Goal: Check status: Check status

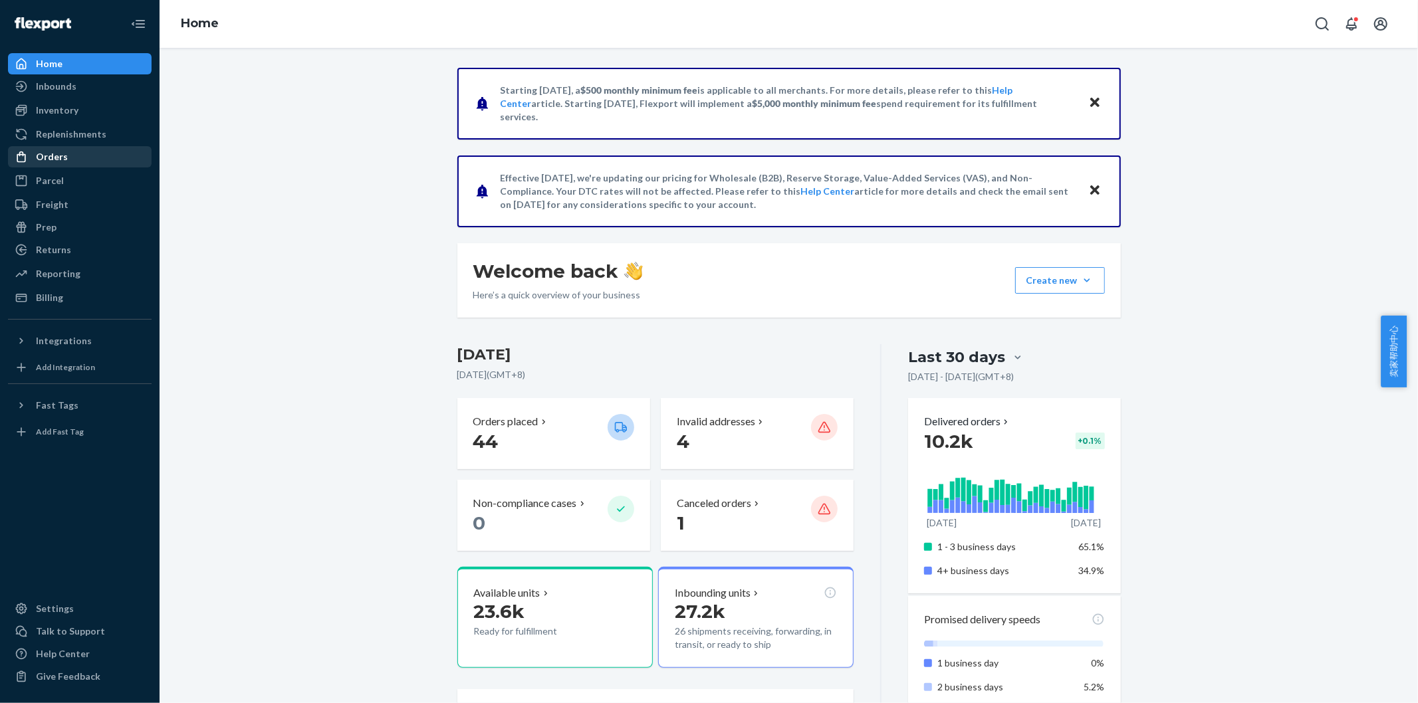
drag, startPoint x: 57, startPoint y: 155, endPoint x: 68, endPoint y: 167, distance: 16.0
click at [57, 155] on div "Orders" at bounding box center [52, 156] width 32 height 13
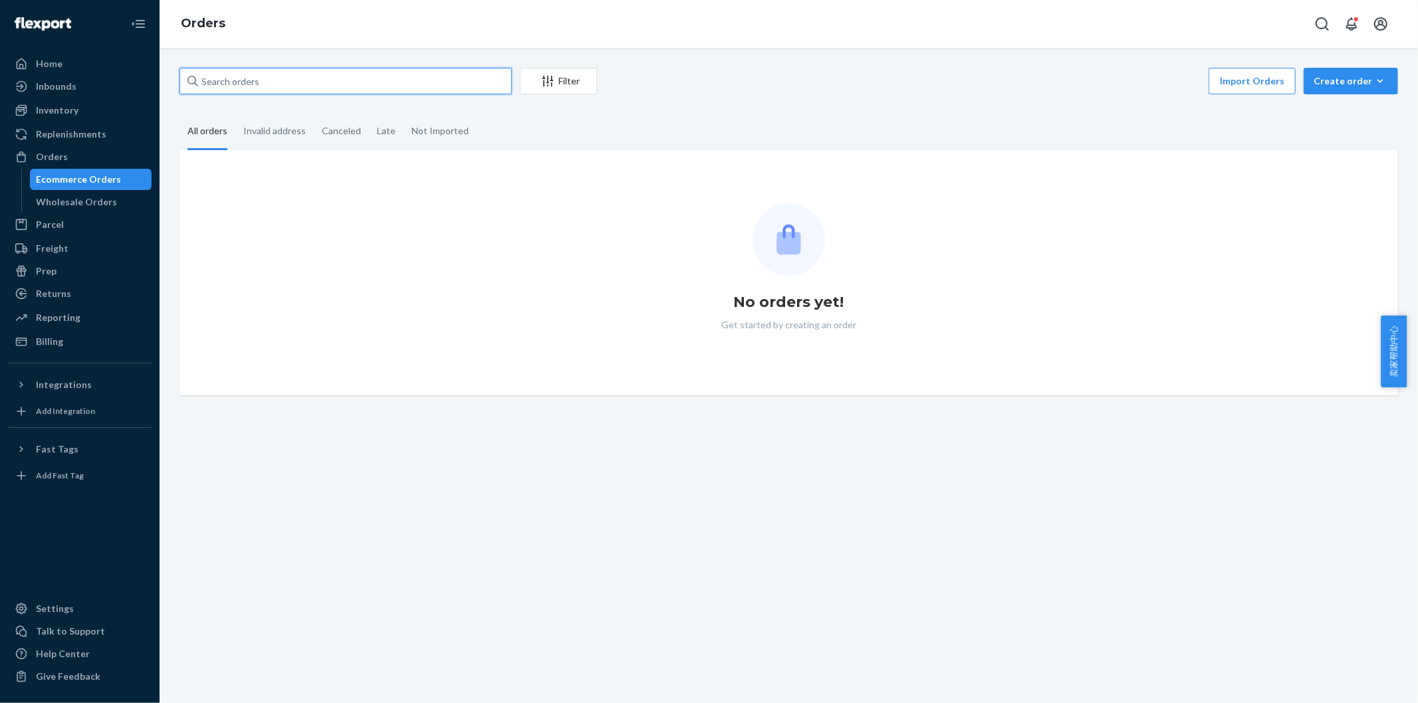
click at [297, 83] on input "text" at bounding box center [346, 81] width 332 height 27
paste input "495702MIRA"
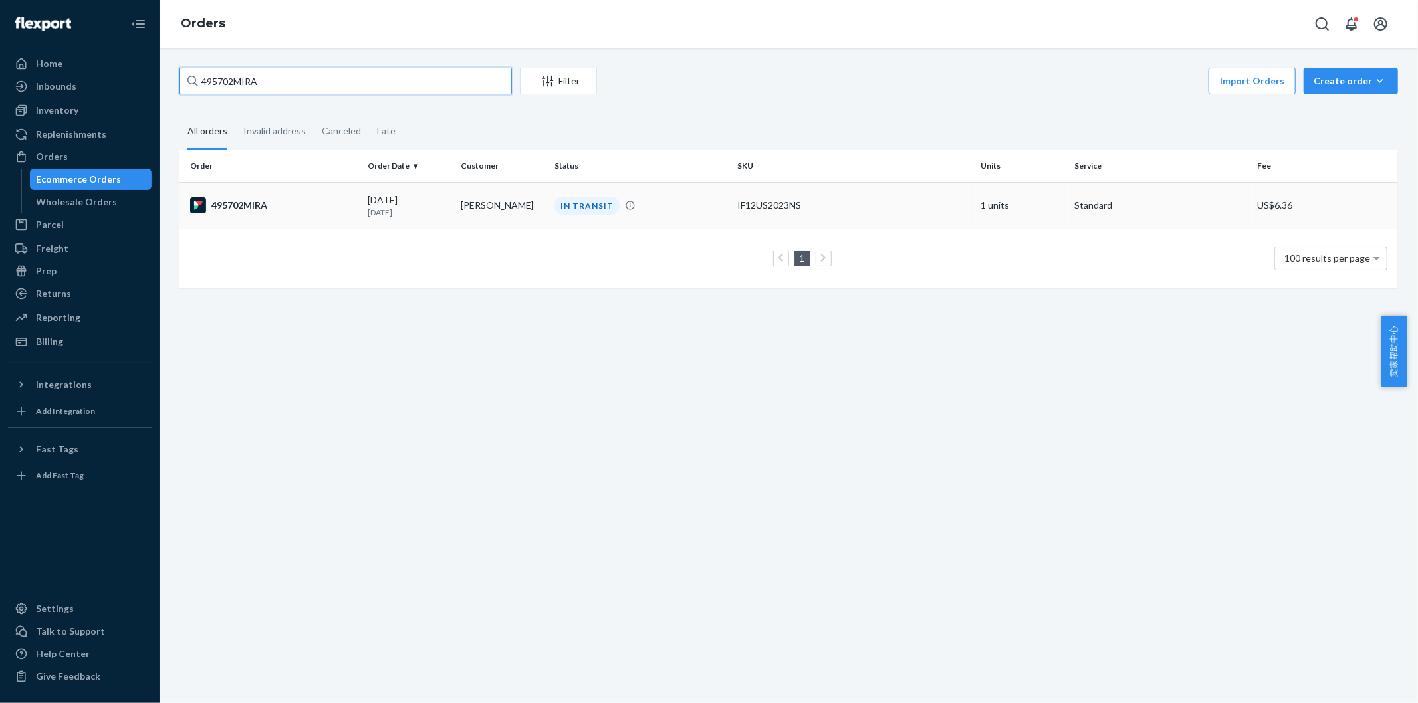
type input "495702MIRA"
click at [253, 200] on div "495702MIRA" at bounding box center [273, 205] width 167 height 16
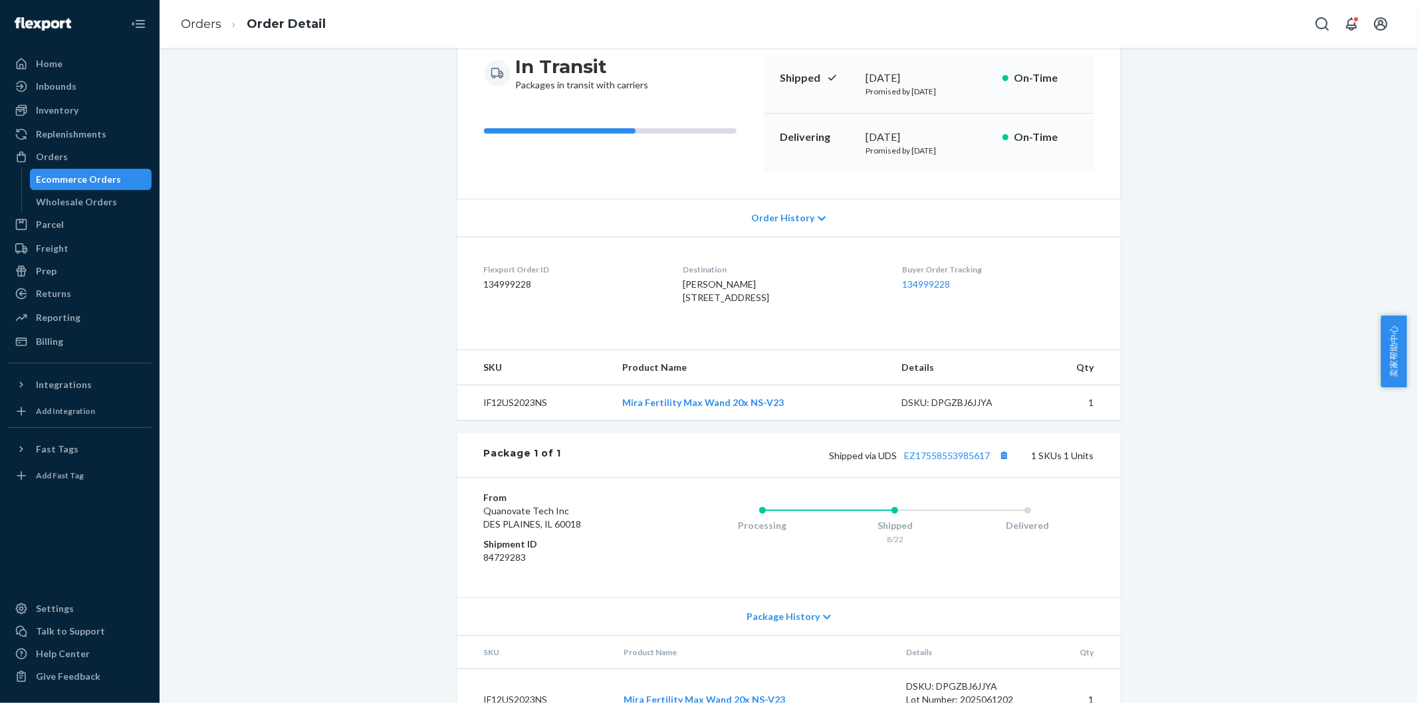
scroll to position [148, 0]
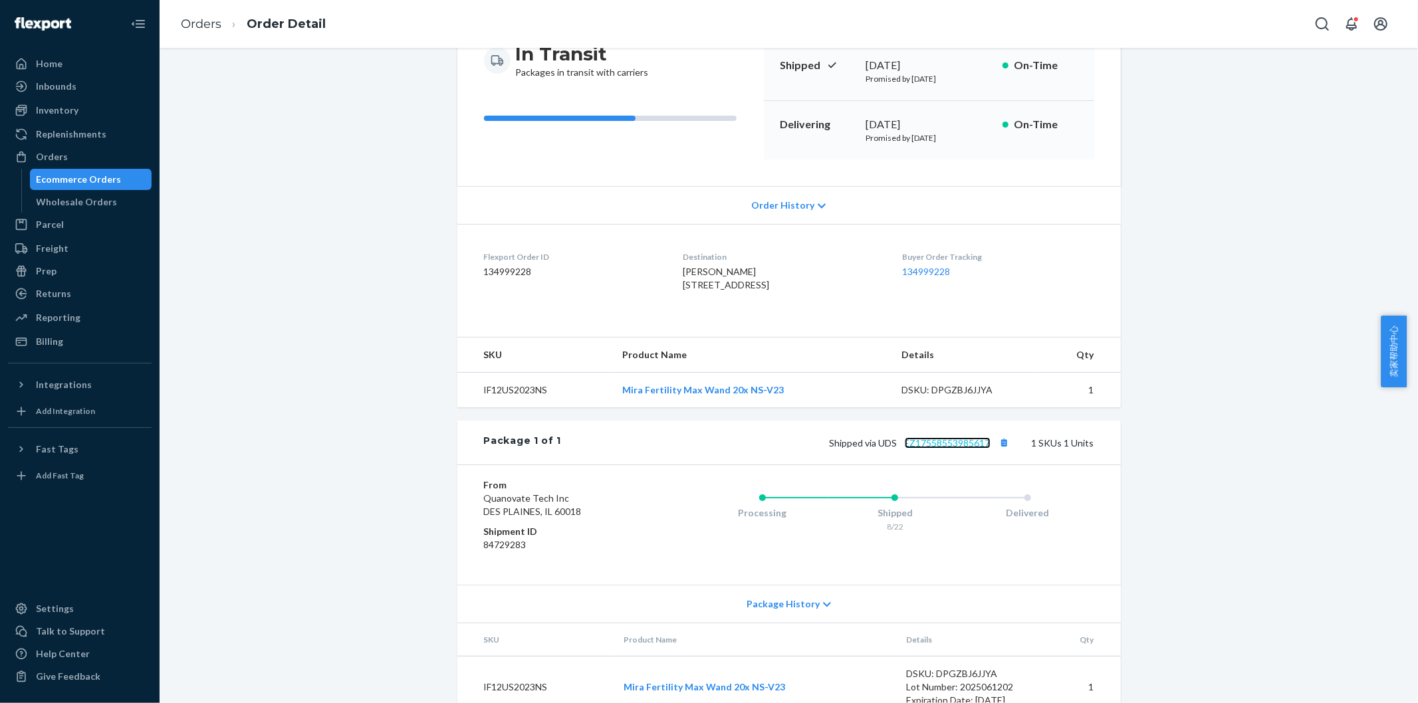
click at [919, 449] on link "EZ17558553985617" at bounding box center [948, 442] width 86 height 11
click at [200, 27] on link "Orders" at bounding box center [201, 24] width 41 height 15
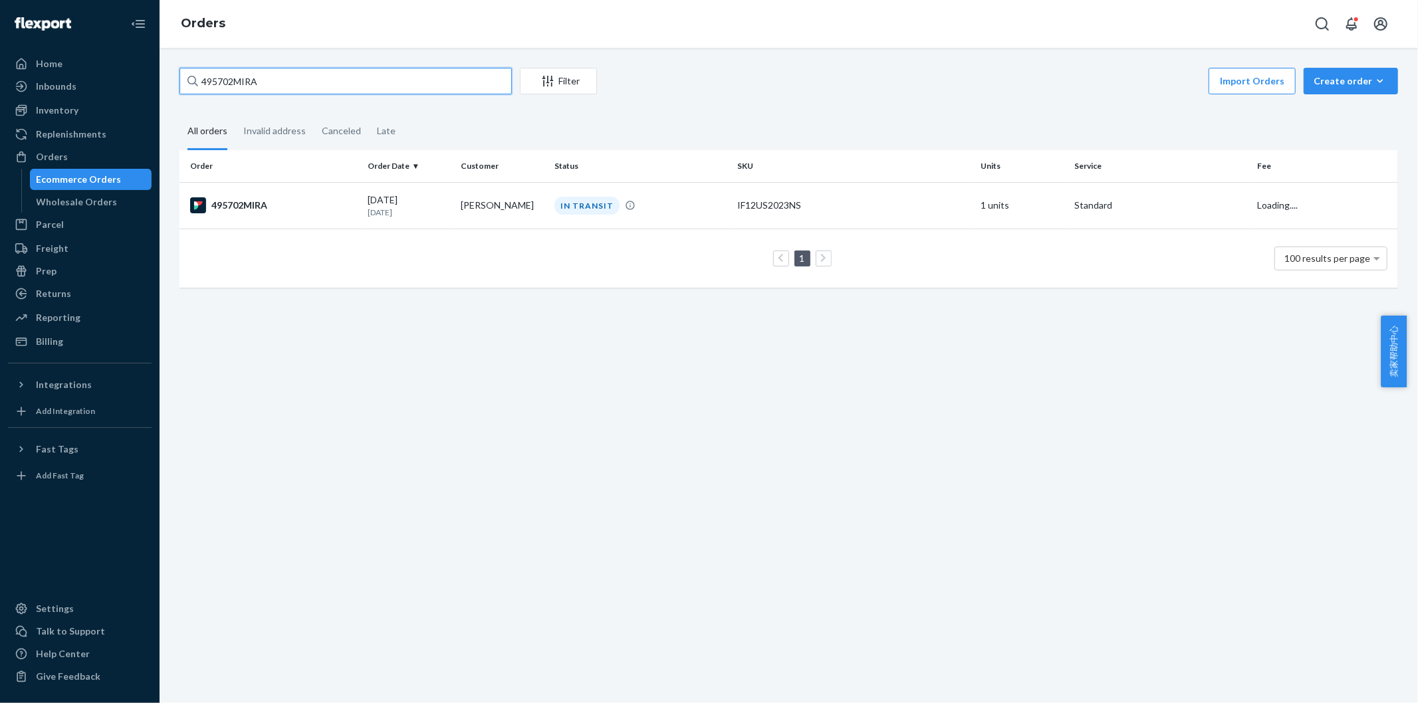
drag, startPoint x: 260, startPoint y: 74, endPoint x: 157, endPoint y: 77, distance: 103.1
click at [157, 77] on div "Home Inbounds Shipping Plans Problems Inventory Products Replenishments Orders …" at bounding box center [709, 351] width 1418 height 703
paste input "5"
type input "495752MIRA"
click at [243, 207] on div "495752MIRA" at bounding box center [273, 205] width 167 height 16
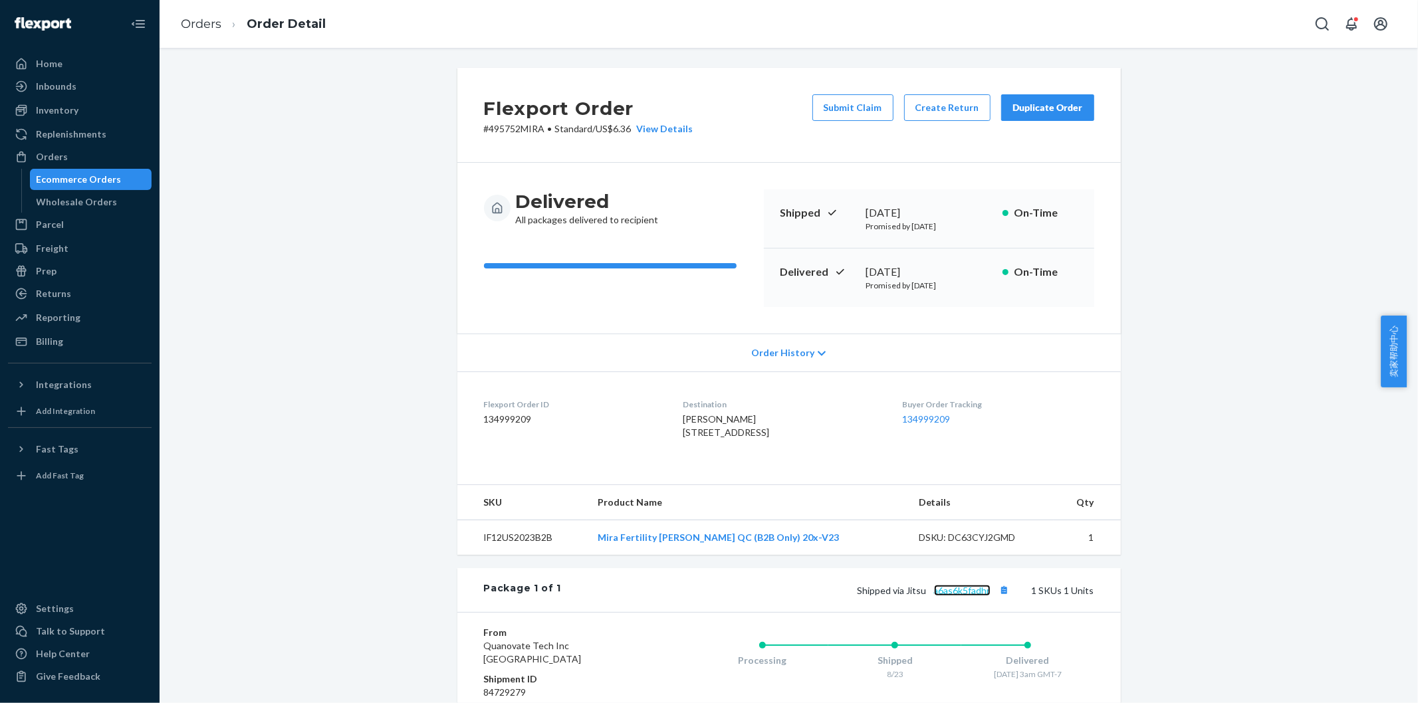
click at [972, 596] on link "a6as6k5fadhr" at bounding box center [962, 590] width 57 height 11
click at [201, 19] on link "Orders" at bounding box center [201, 24] width 41 height 15
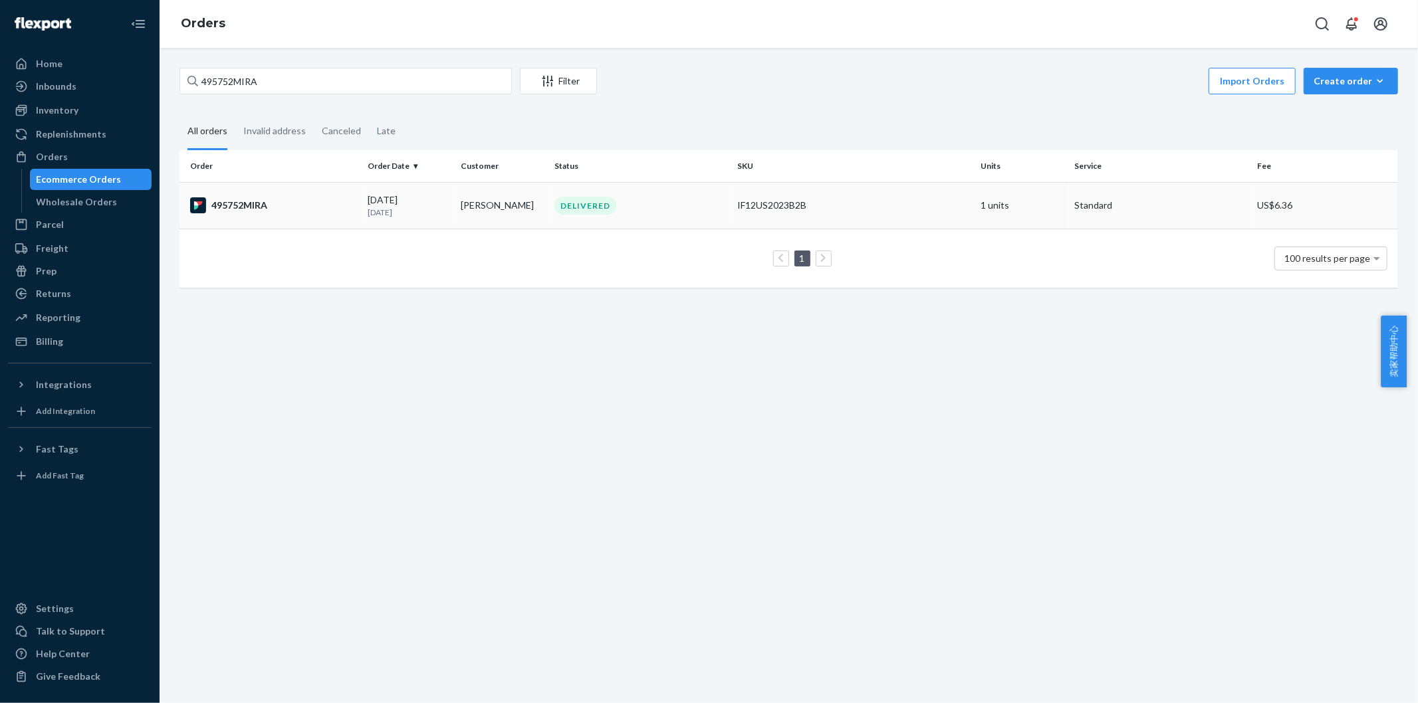
click at [235, 208] on div "495752MIRA" at bounding box center [273, 205] width 167 height 16
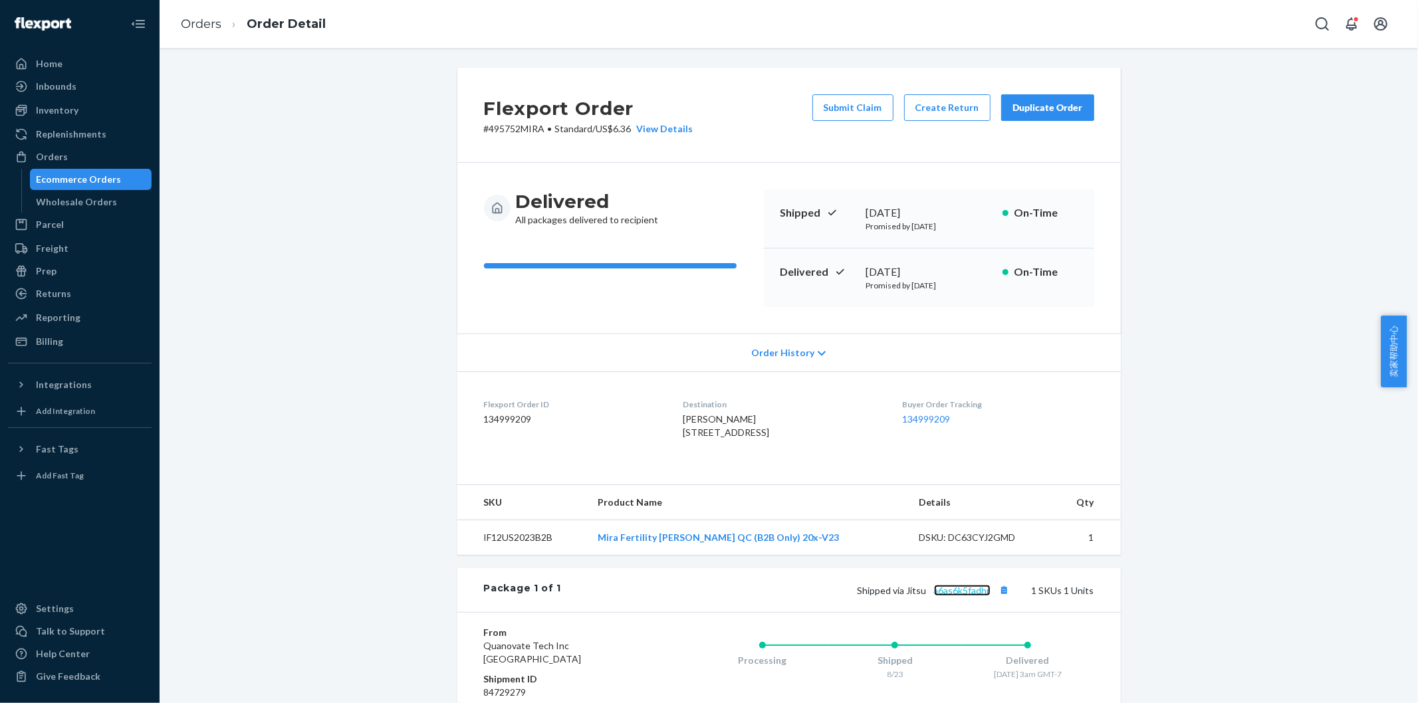
click at [973, 596] on link "a6as6k5fadhr" at bounding box center [962, 590] width 57 height 11
click at [196, 22] on link "Orders" at bounding box center [201, 24] width 41 height 15
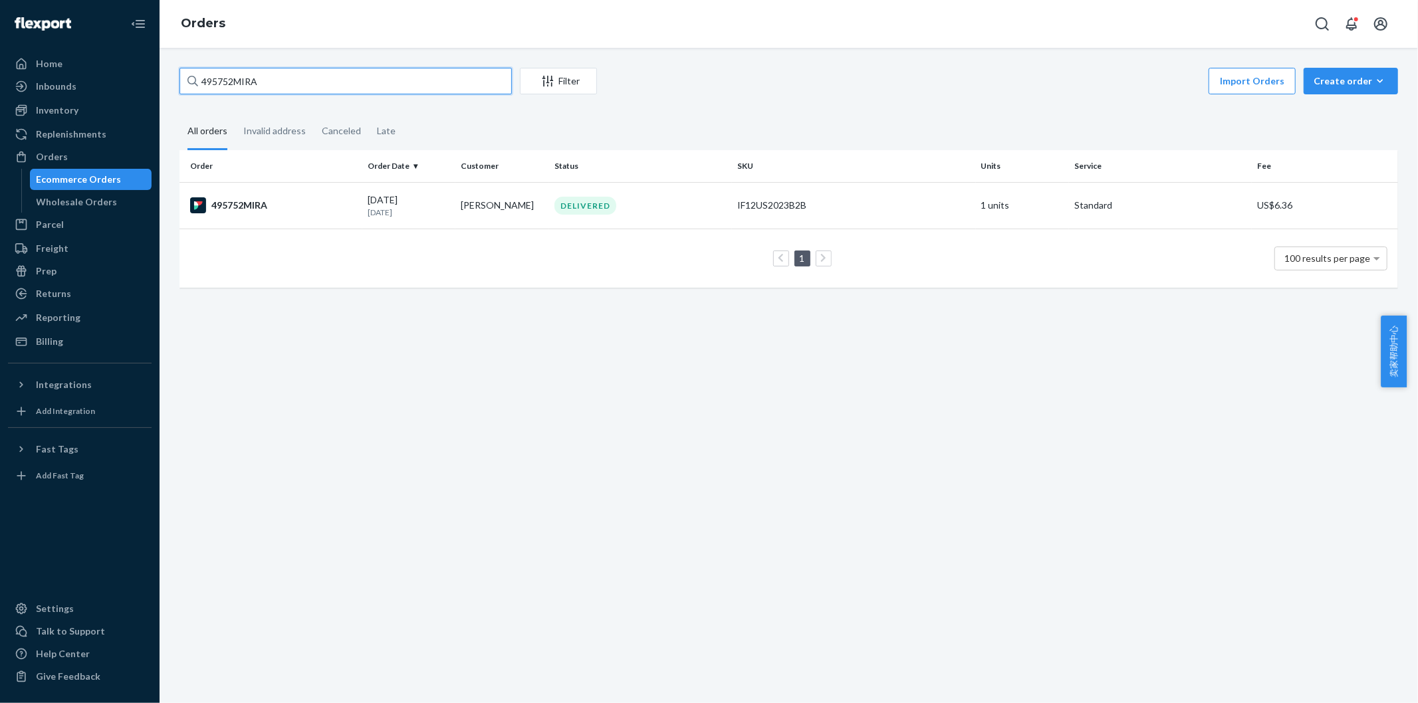
drag, startPoint x: 309, startPoint y: 74, endPoint x: 202, endPoint y: 80, distance: 107.2
click at [202, 80] on input "495752MIRA" at bounding box center [346, 81] width 332 height 27
paste input "826"
type input "495826MIRA"
click at [235, 207] on div "495826MIRA" at bounding box center [273, 205] width 167 height 16
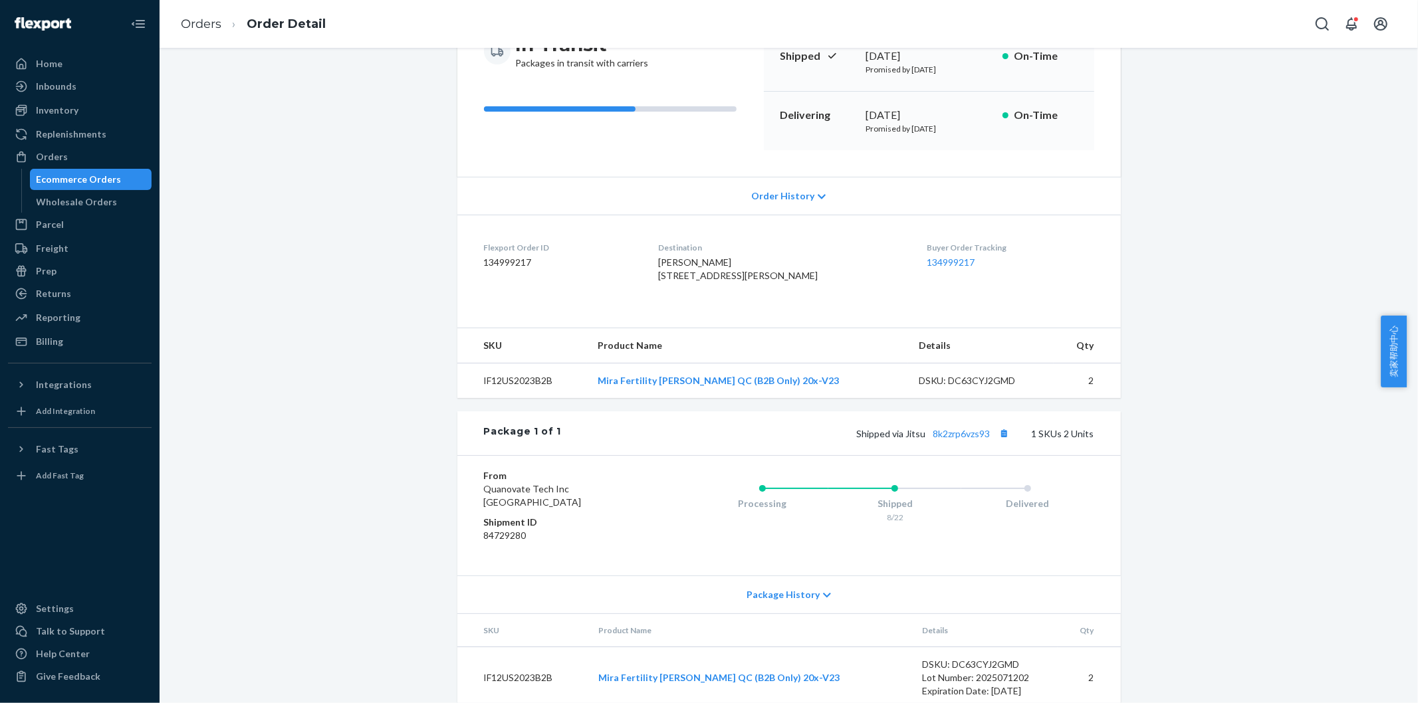
scroll to position [204, 0]
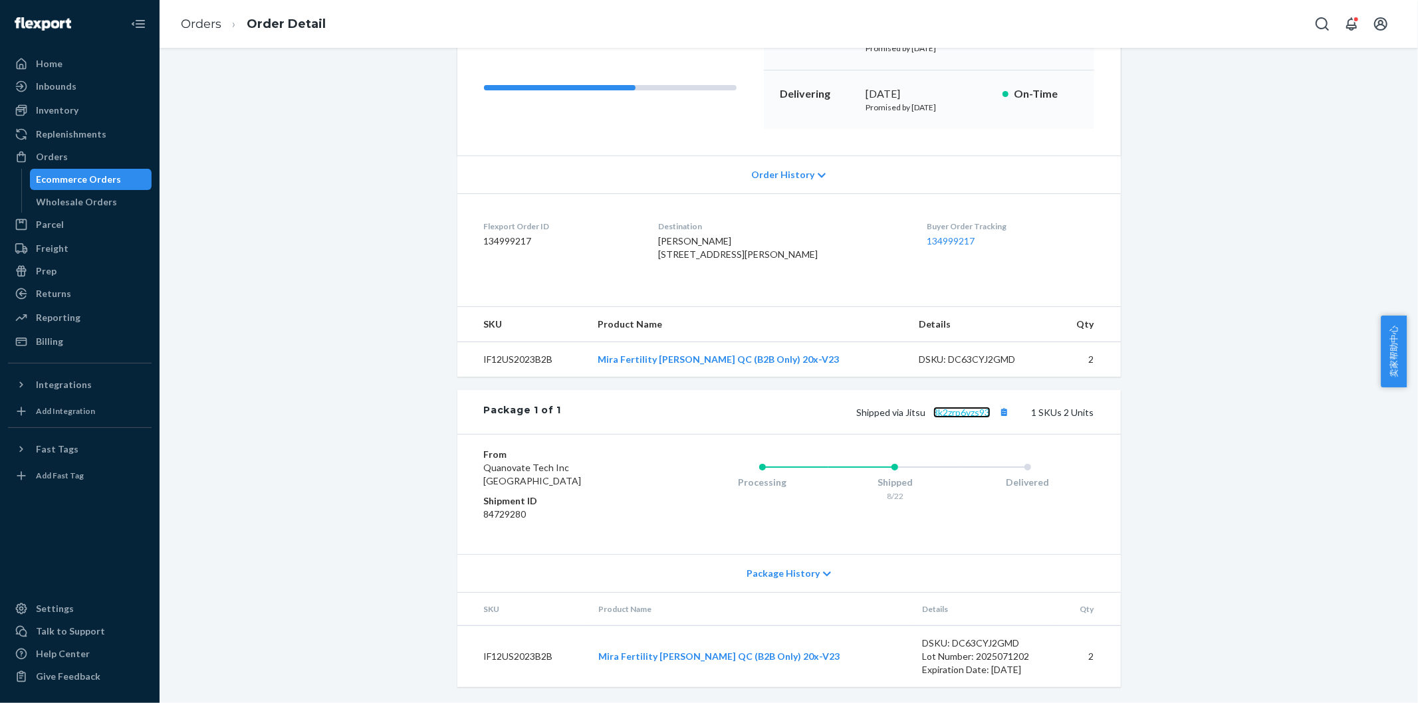
click at [967, 413] on link "8k2zrp6vzs93" at bounding box center [961, 412] width 57 height 11
click at [205, 23] on link "Orders" at bounding box center [201, 24] width 41 height 15
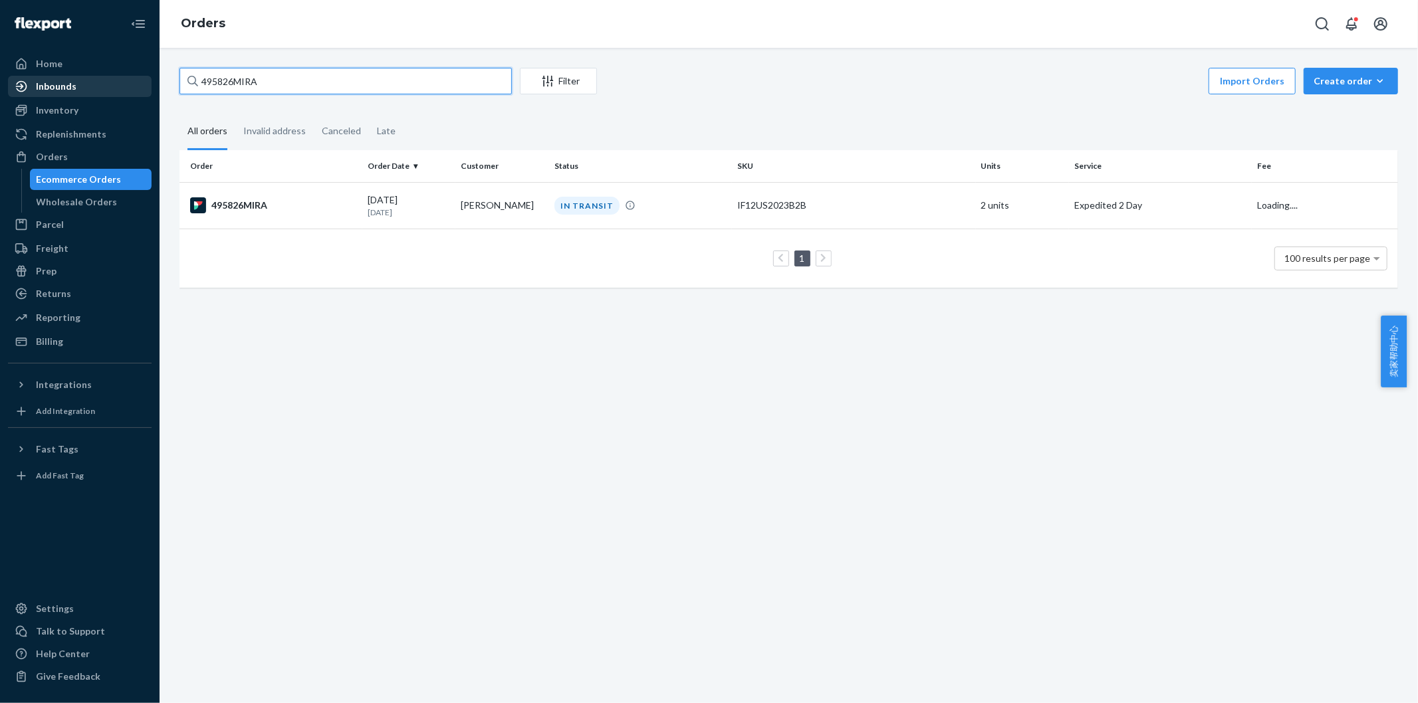
drag, startPoint x: 256, startPoint y: 87, endPoint x: 132, endPoint y: 94, distance: 124.5
click at [132, 93] on div "Home Inbounds Shipping Plans Problems Inventory Products Replenishments Orders …" at bounding box center [709, 351] width 1418 height 703
paste input "37"
type input "495837MIRA"
click at [253, 203] on div "495837MIRA" at bounding box center [273, 205] width 167 height 16
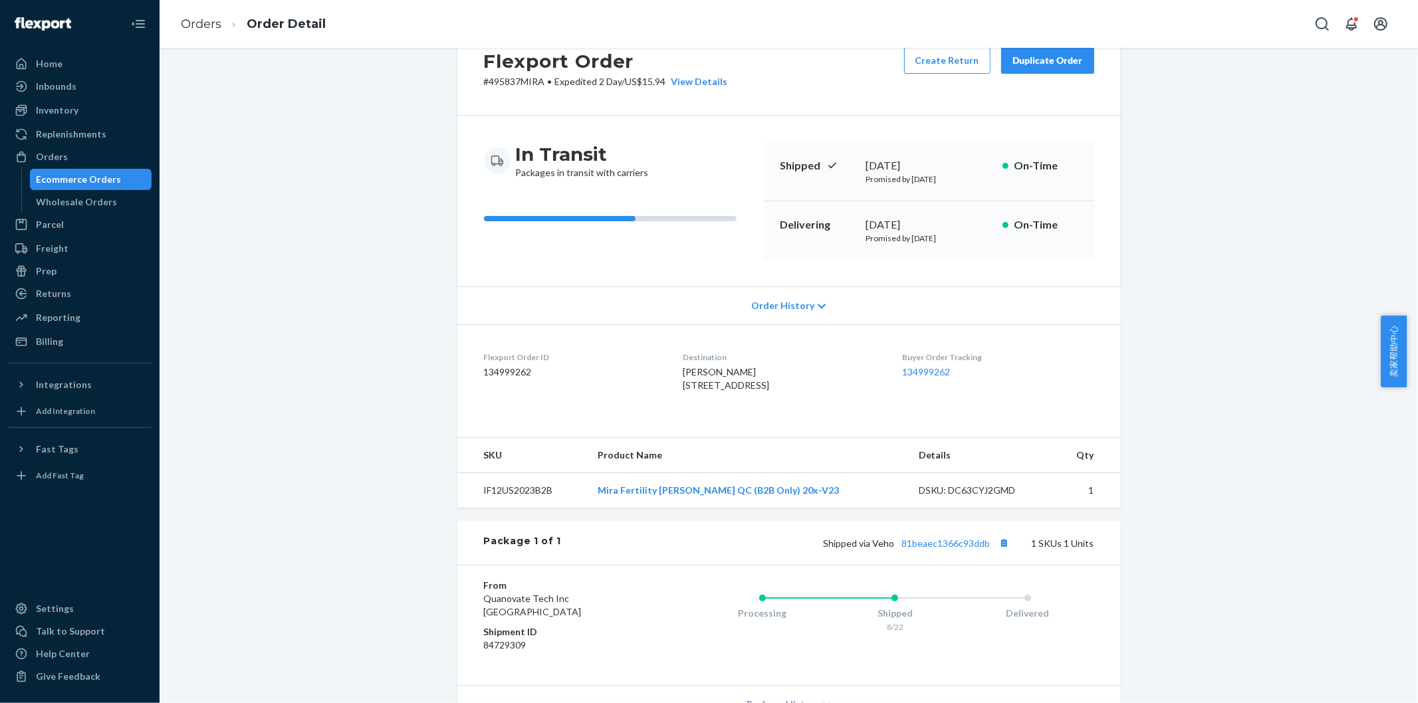
scroll to position [74, 0]
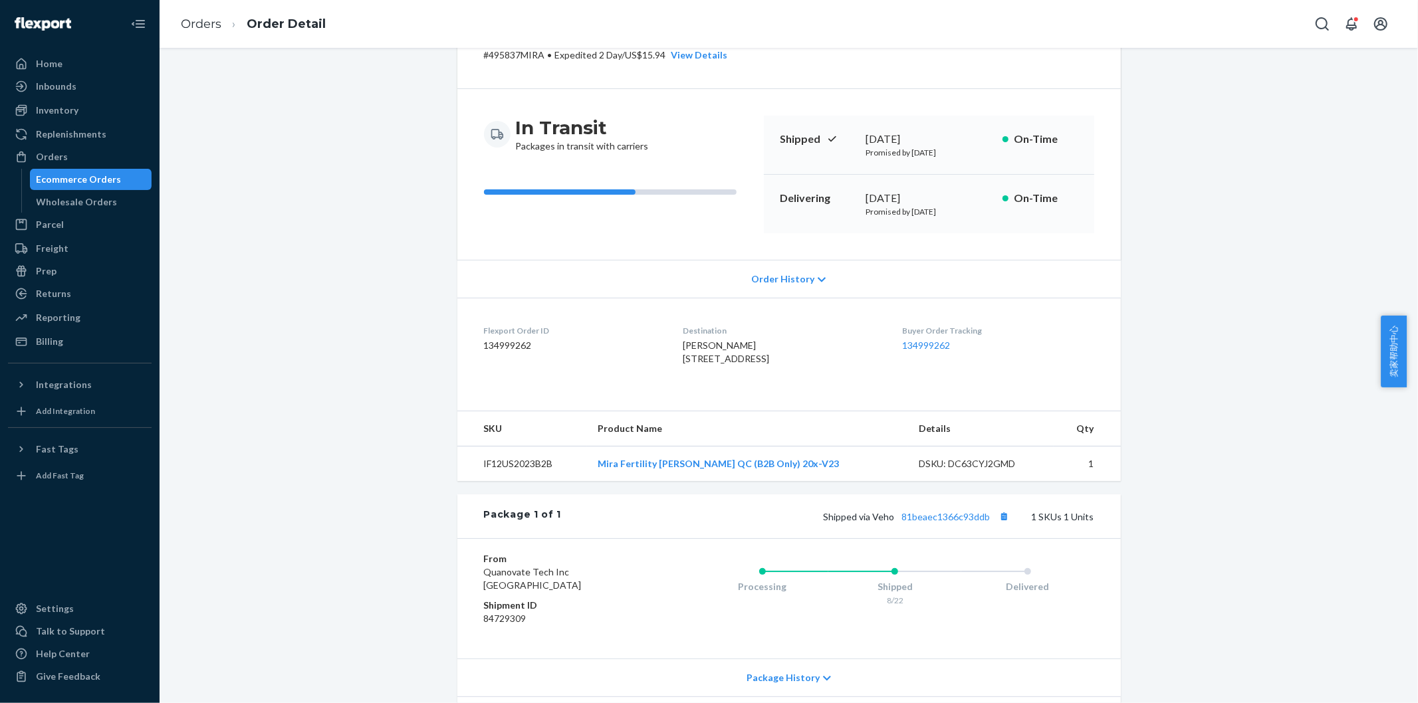
click at [972, 525] on div "Shipped via Veho 81beaec1366c93ddb 1 SKUs 1 Units" at bounding box center [827, 516] width 533 height 17
click at [972, 523] on link "81beaec1366c93ddb" at bounding box center [946, 516] width 88 height 11
click at [209, 24] on link "Orders" at bounding box center [201, 24] width 41 height 15
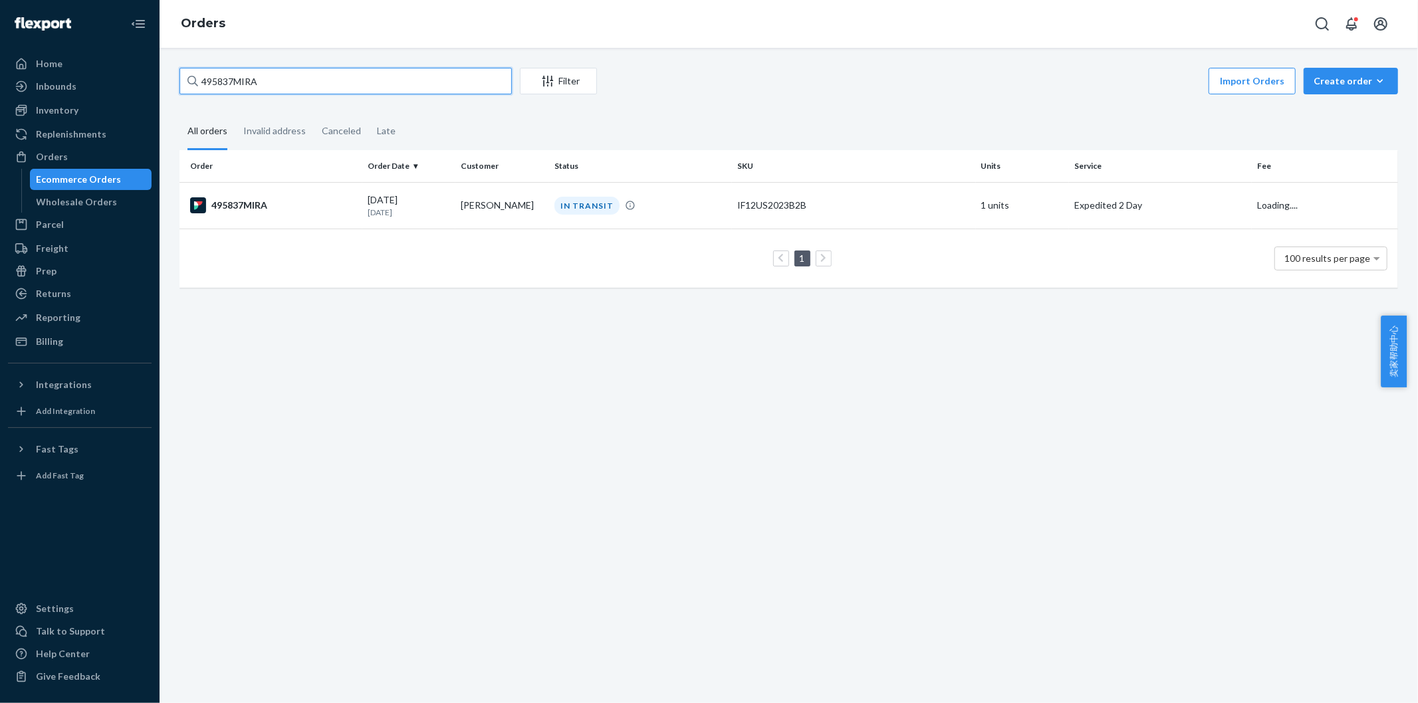
drag, startPoint x: 251, startPoint y: 80, endPoint x: 160, endPoint y: 85, distance: 91.2
click at [160, 85] on div "495837MIRA Filter Import Orders Create order Ecommerce order Removal order All …" at bounding box center [789, 376] width 1259 height 656
paste input "56"
type input "495856MIRA"
click at [231, 203] on div "495856MIRA" at bounding box center [273, 205] width 167 height 16
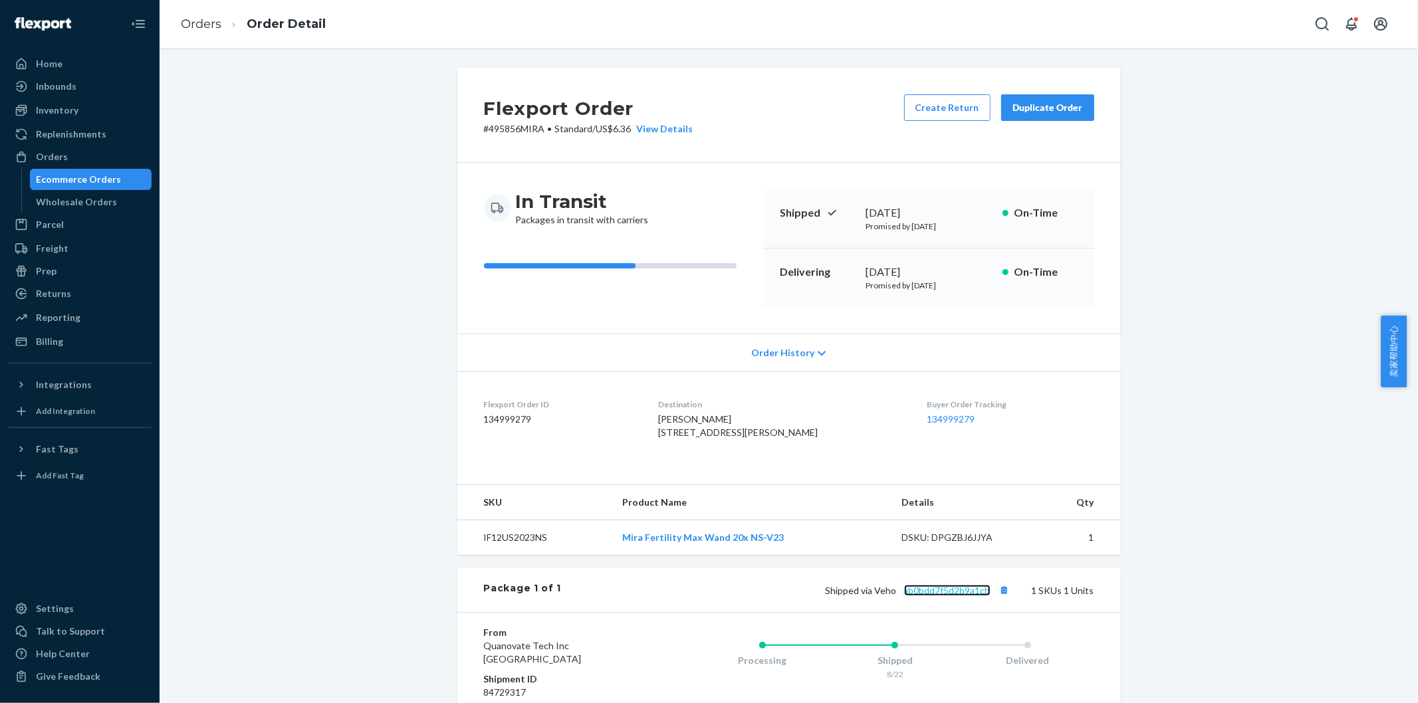
click at [935, 596] on link "ab0bdd7f5d2b9a1cb" at bounding box center [947, 590] width 86 height 11
click at [183, 25] on link "Orders" at bounding box center [201, 24] width 41 height 15
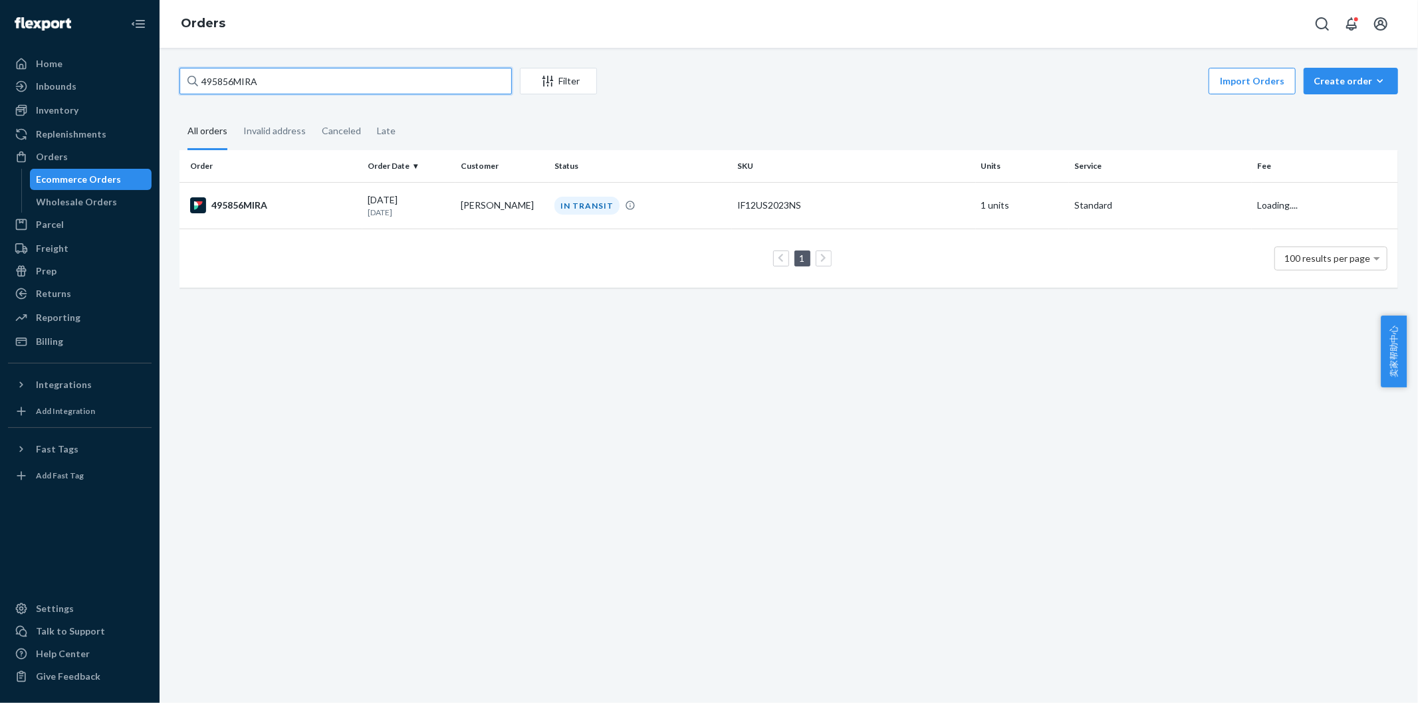
drag, startPoint x: 270, startPoint y: 84, endPoint x: 225, endPoint y: 101, distance: 48.4
click at [156, 82] on div "Home Inbounds Shipping Plans Problems Inventory Products Replenishments Orders …" at bounding box center [709, 351] width 1418 height 703
paste input "64"
type input "495864MIRA"
click at [241, 198] on div "495864MIRA" at bounding box center [273, 205] width 167 height 16
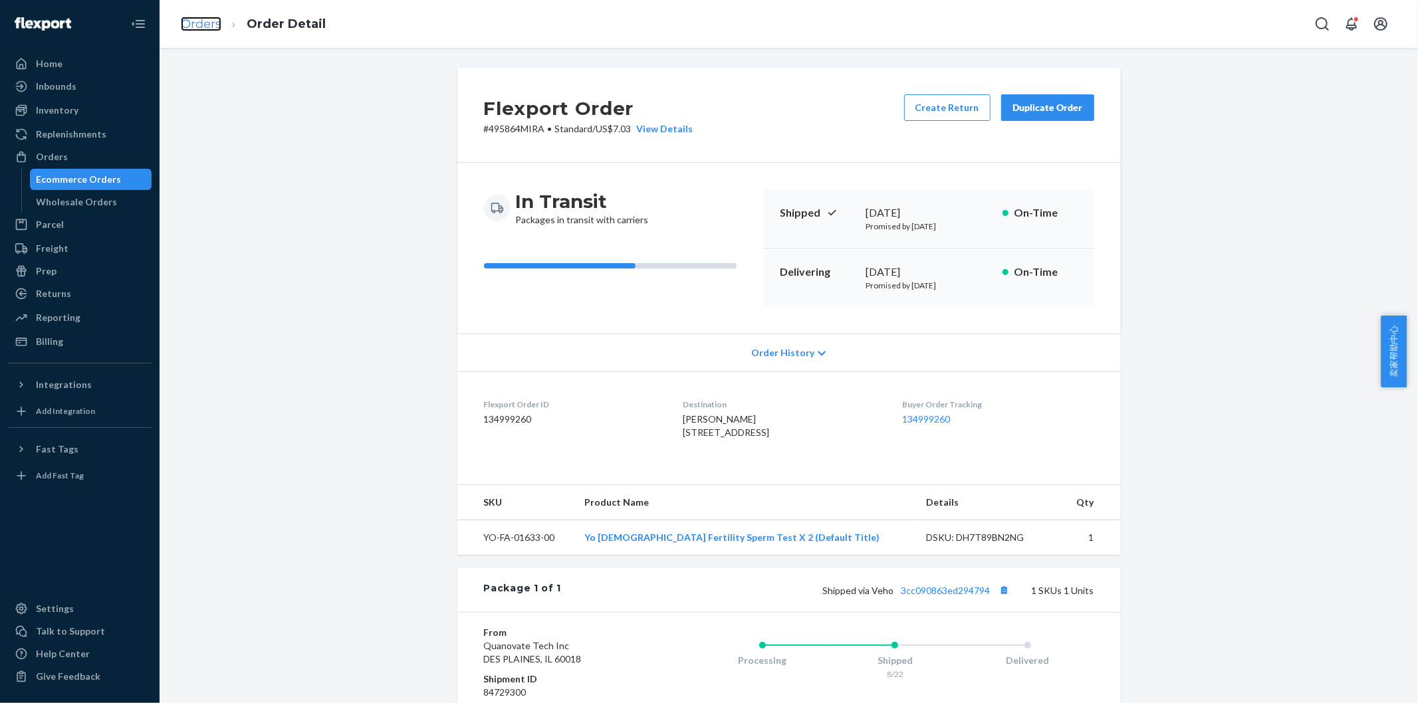
click at [197, 21] on link "Orders" at bounding box center [201, 24] width 41 height 15
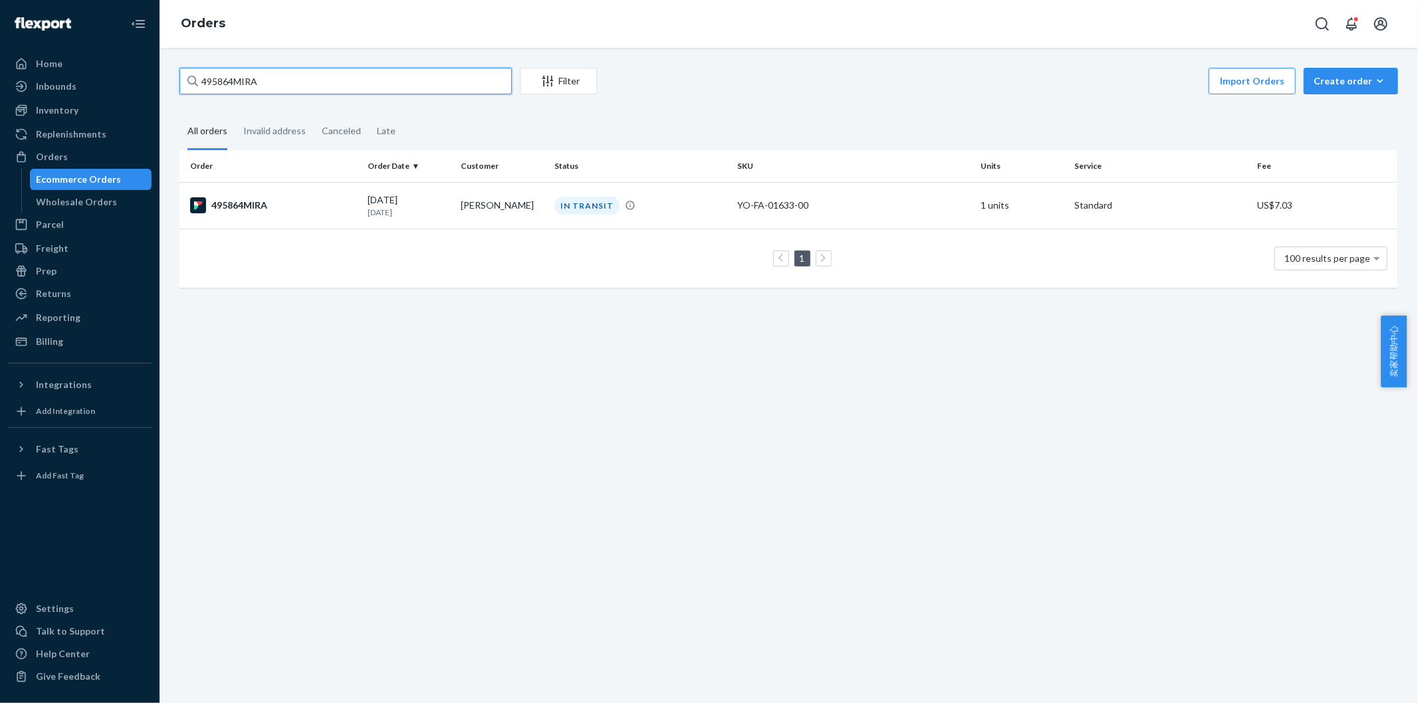
drag, startPoint x: 140, startPoint y: 90, endPoint x: 182, endPoint y: 97, distance: 42.5
click at [140, 88] on div "Home Inbounds Shipping Plans Problems Inventory Products Replenishments Orders …" at bounding box center [709, 351] width 1418 height 703
click at [247, 207] on div "495864MIRA" at bounding box center [273, 205] width 167 height 16
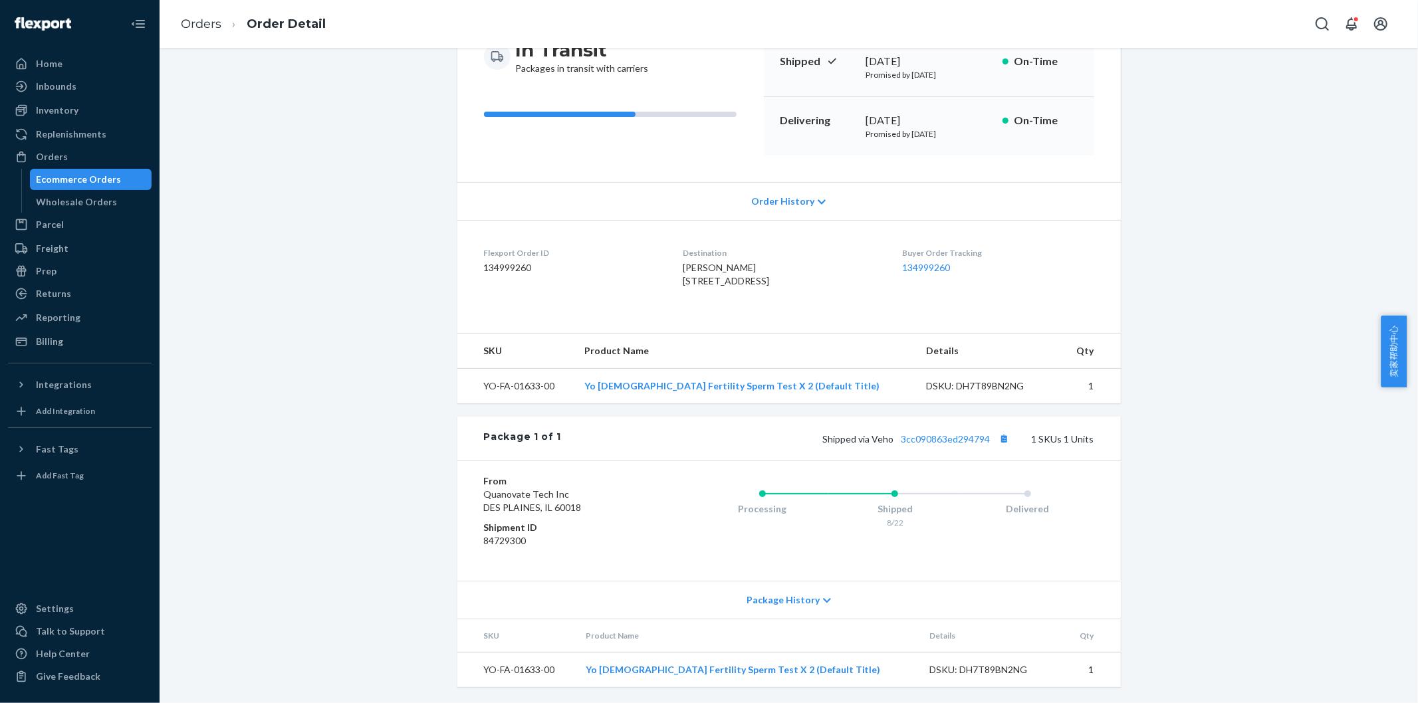
scroll to position [178, 0]
click at [933, 437] on link "3cc090863ed294794" at bounding box center [946, 438] width 89 height 11
click at [203, 21] on link "Orders" at bounding box center [201, 24] width 41 height 15
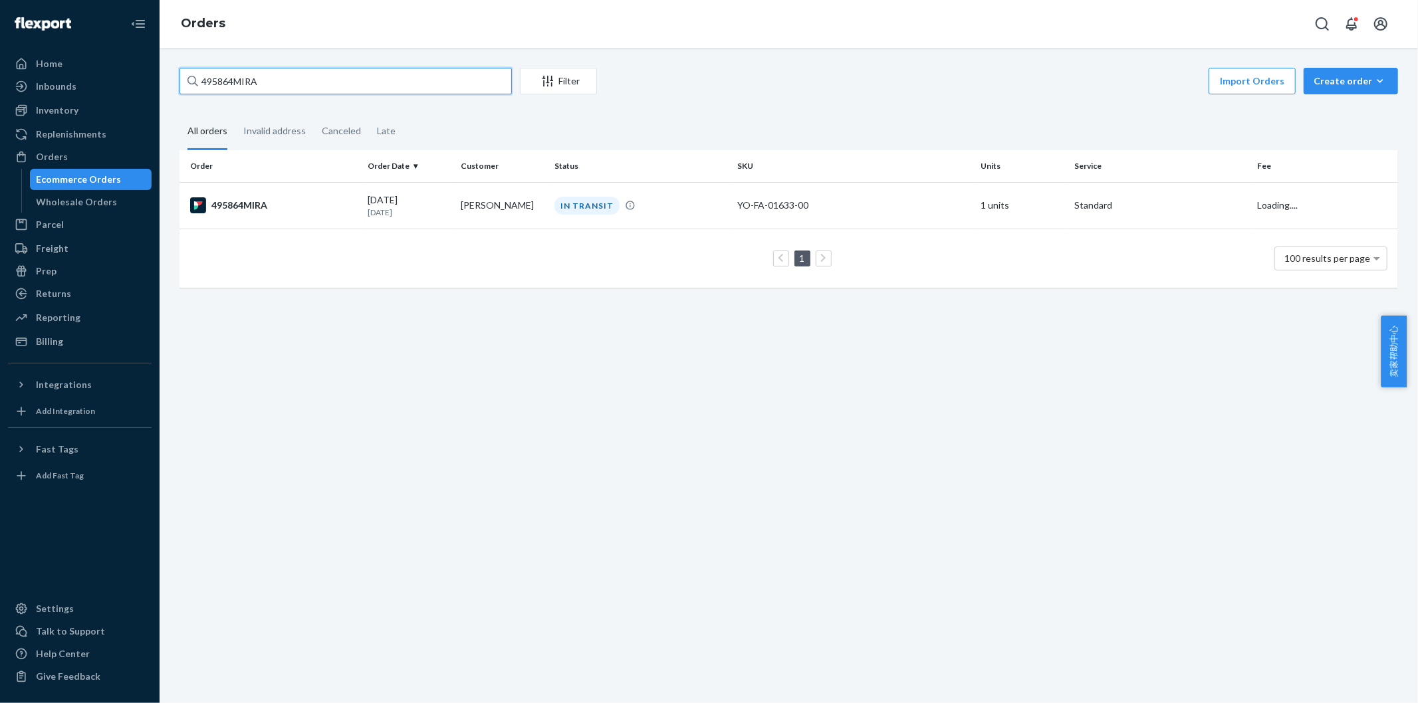
drag, startPoint x: 289, startPoint y: 87, endPoint x: 177, endPoint y: 89, distance: 111.7
click at [177, 89] on div "495864MIRA Filter Import Orders Create order Ecommerce order Removal order All …" at bounding box center [789, 184] width 1239 height 233
paste input "7"
type input "495867MIRA"
click at [243, 210] on div "495867MIRA" at bounding box center [273, 205] width 167 height 16
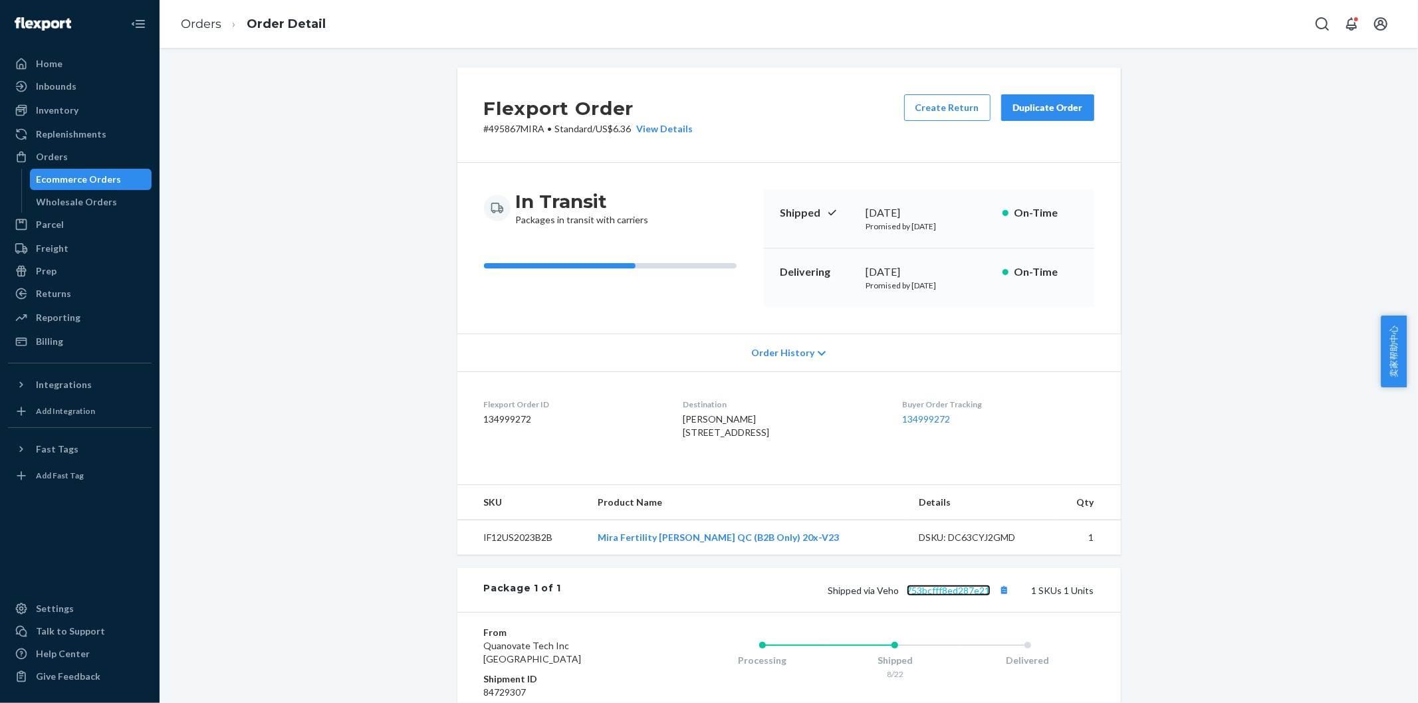
click at [939, 596] on link "753bcfff8ed287e21" at bounding box center [949, 590] width 84 height 11
click at [210, 28] on link "Orders" at bounding box center [201, 24] width 41 height 15
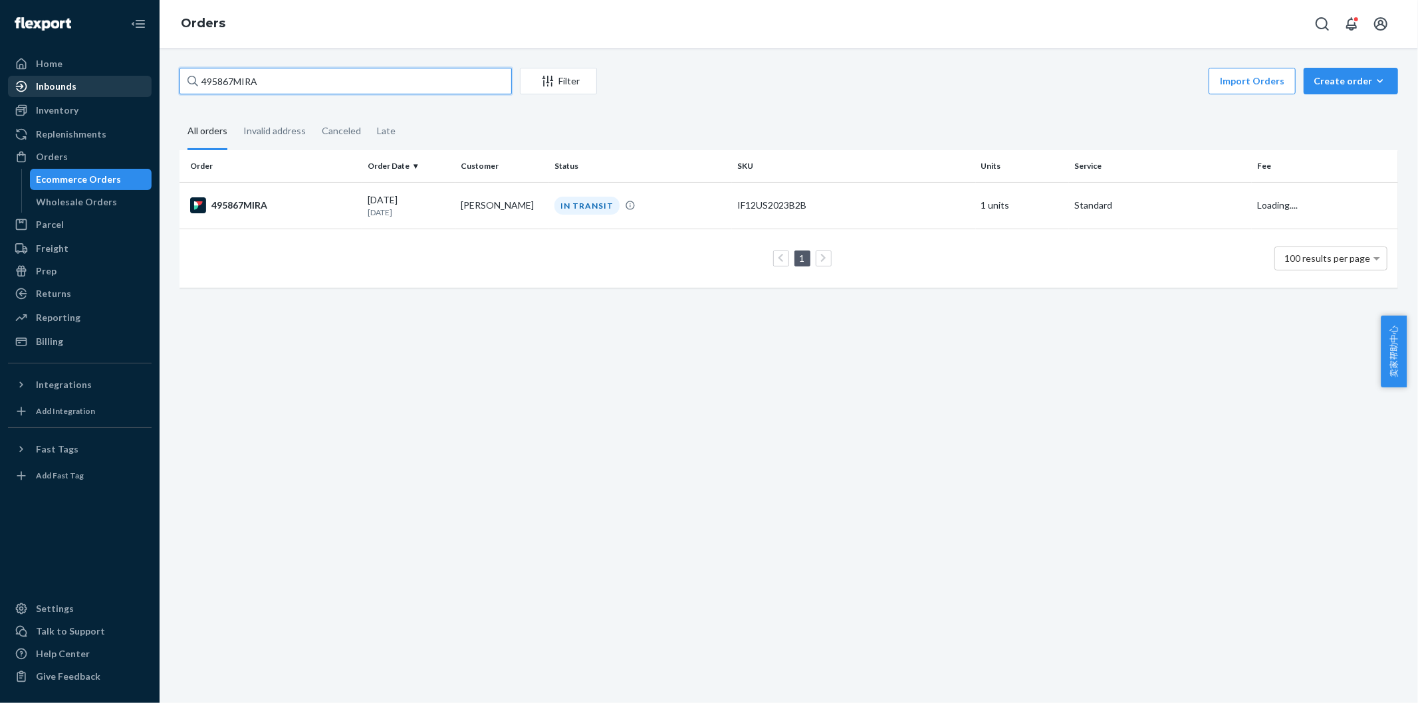
drag, startPoint x: 225, startPoint y: 77, endPoint x: 134, endPoint y: 77, distance: 91.1
click at [134, 77] on div "Home Inbounds Shipping Plans Problems Inventory Products Replenishments Orders …" at bounding box center [709, 351] width 1418 height 703
paste input "72"
type input "495872MIRA"
click at [251, 207] on div "495872MIRA" at bounding box center [273, 205] width 167 height 16
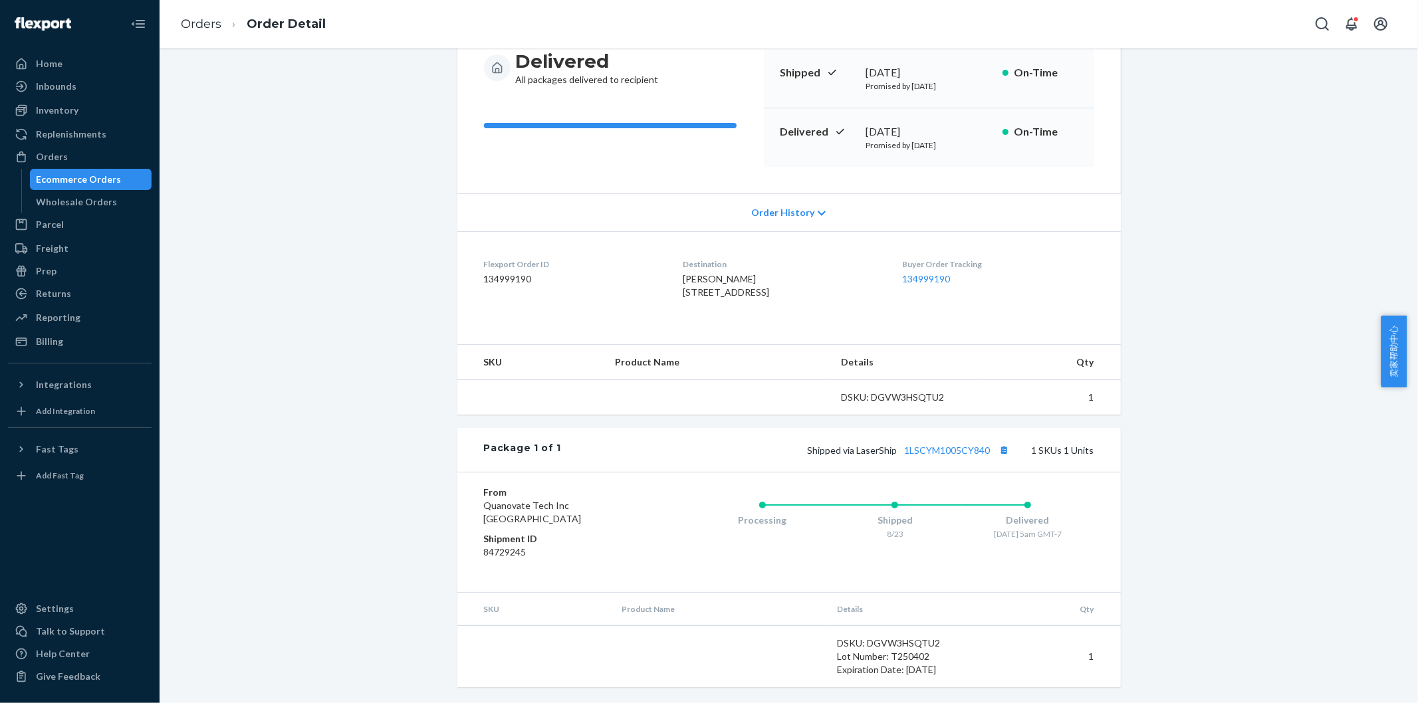
scroll to position [167, 0]
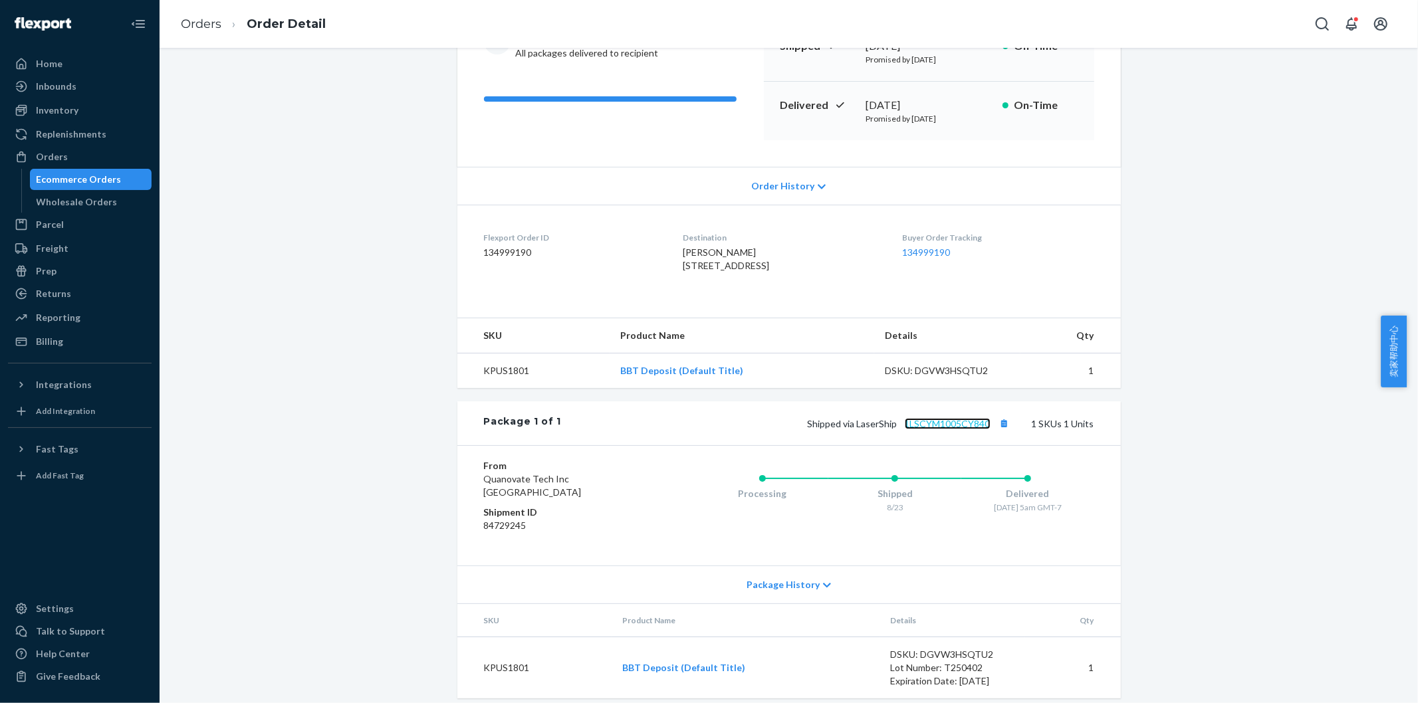
click at [932, 429] on link "1LSCYM1005CY840" at bounding box center [948, 423] width 86 height 11
click at [180, 14] on ol "Orders Order Detail" at bounding box center [253, 24] width 166 height 39
click at [214, 24] on link "Orders" at bounding box center [201, 24] width 41 height 15
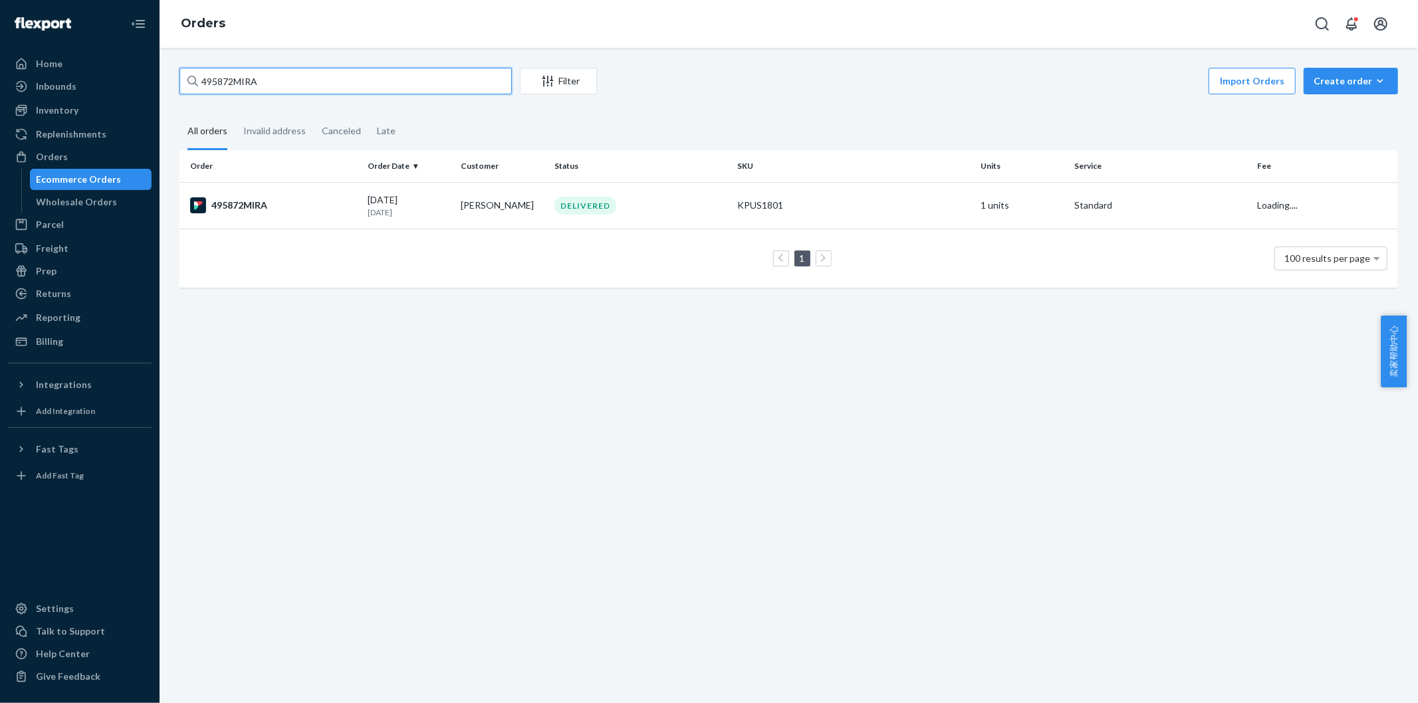
drag, startPoint x: 277, startPoint y: 82, endPoint x: 162, endPoint y: 74, distance: 115.3
click at [162, 74] on div "495872MIRA Filter Import Orders Create order Ecommerce order Removal order All …" at bounding box center [789, 376] width 1259 height 656
paste input "94"
type input "495894MIRA"
click at [250, 187] on td "495894MIRA" at bounding box center [271, 205] width 183 height 47
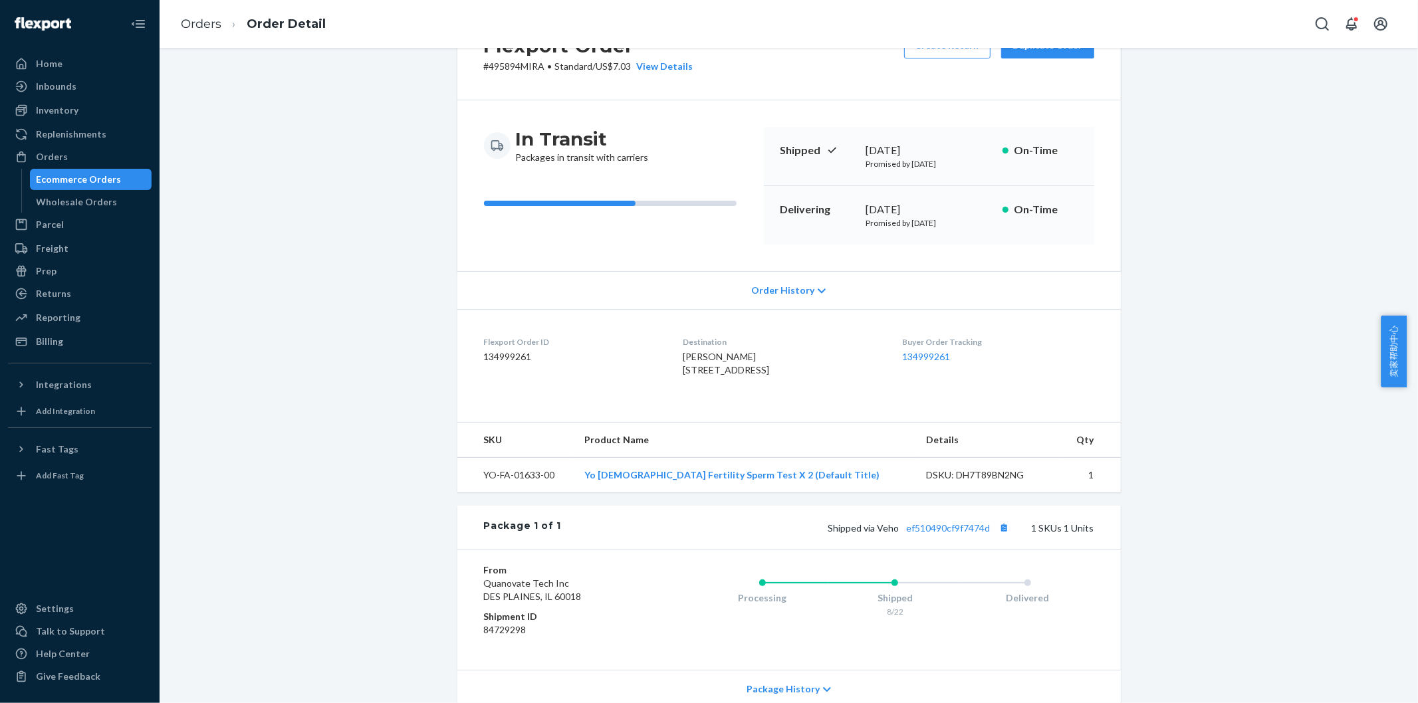
scroll to position [148, 0]
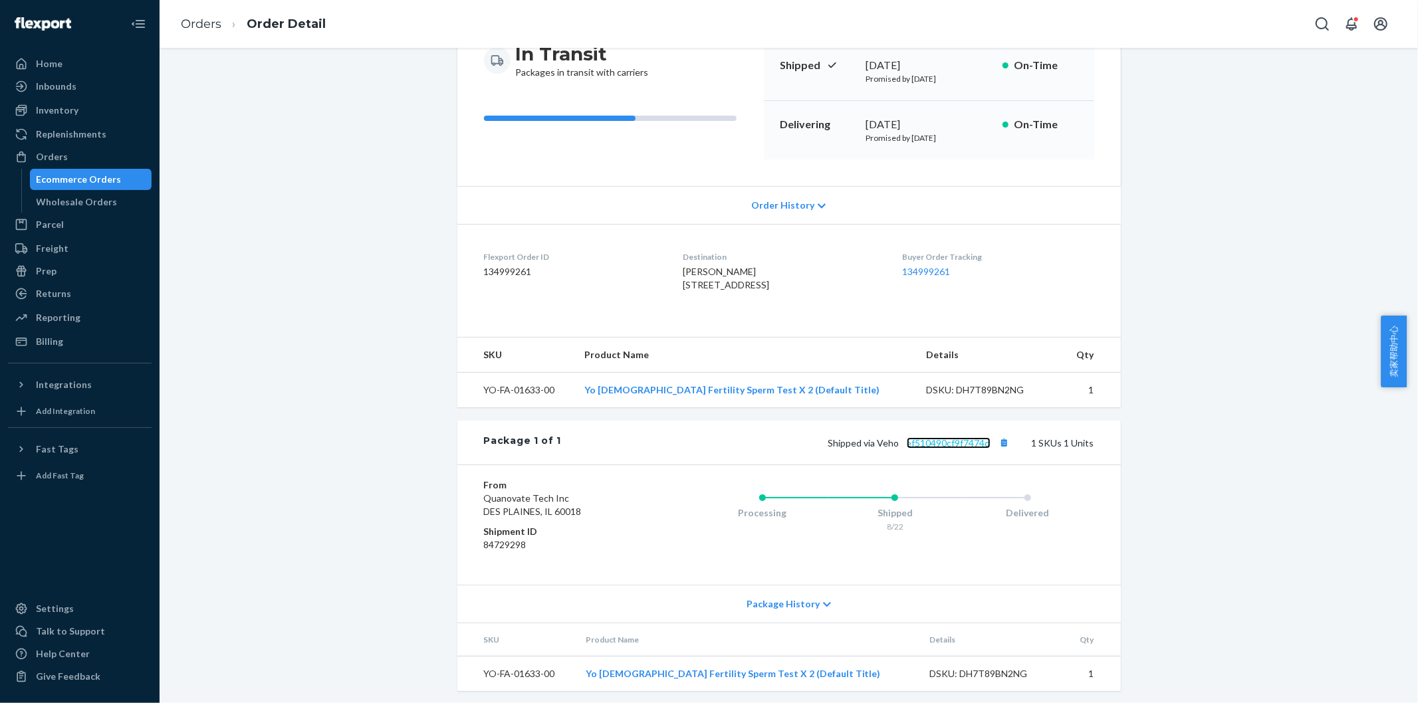
click at [971, 449] on link "ef510490cf9f7474d" at bounding box center [949, 442] width 84 height 11
click at [183, 24] on link "Orders" at bounding box center [201, 24] width 41 height 15
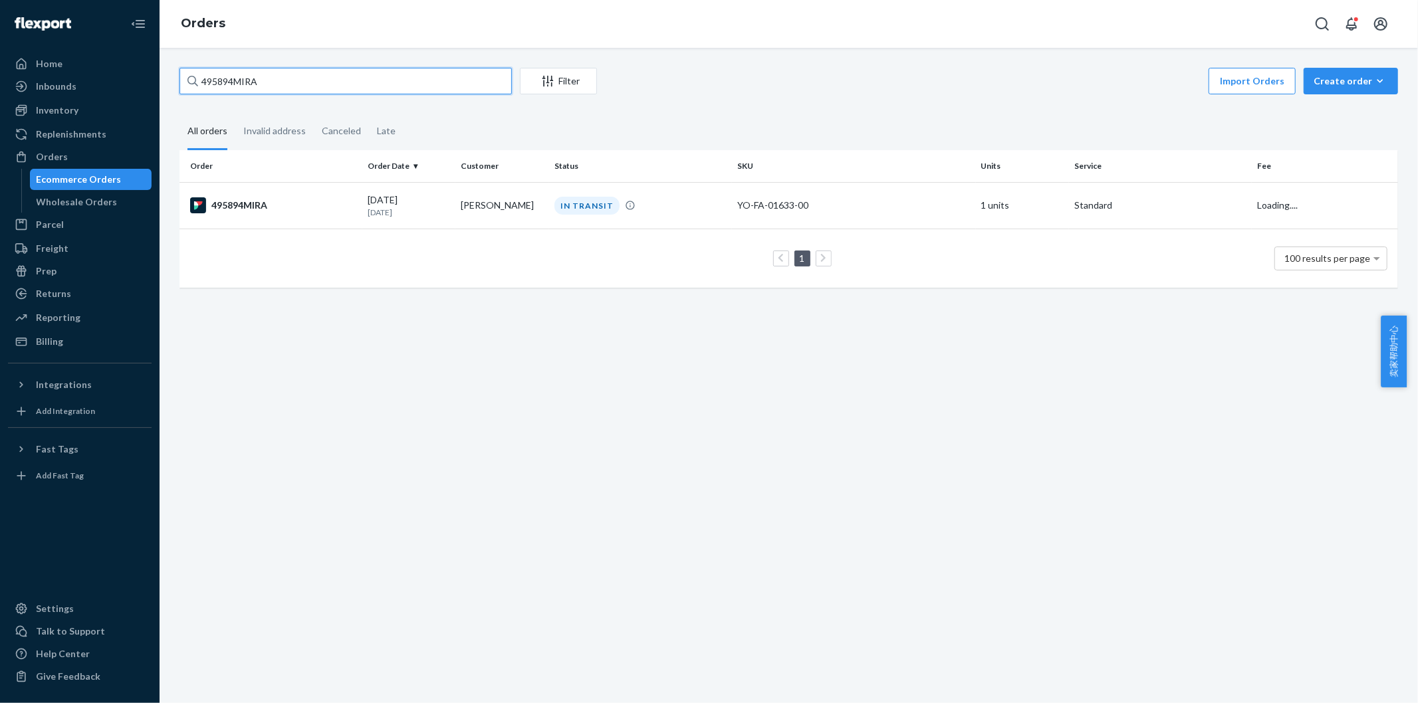
drag, startPoint x: 262, startPoint y: 81, endPoint x: 207, endPoint y: 112, distance: 63.1
click at [120, 80] on div "Home Inbounds Shipping Plans Problems Inventory Products Replenishments Orders …" at bounding box center [709, 351] width 1418 height 703
paste input "931"
type input "495931MIRA"
click at [239, 207] on div "495931MIRA" at bounding box center [273, 205] width 167 height 16
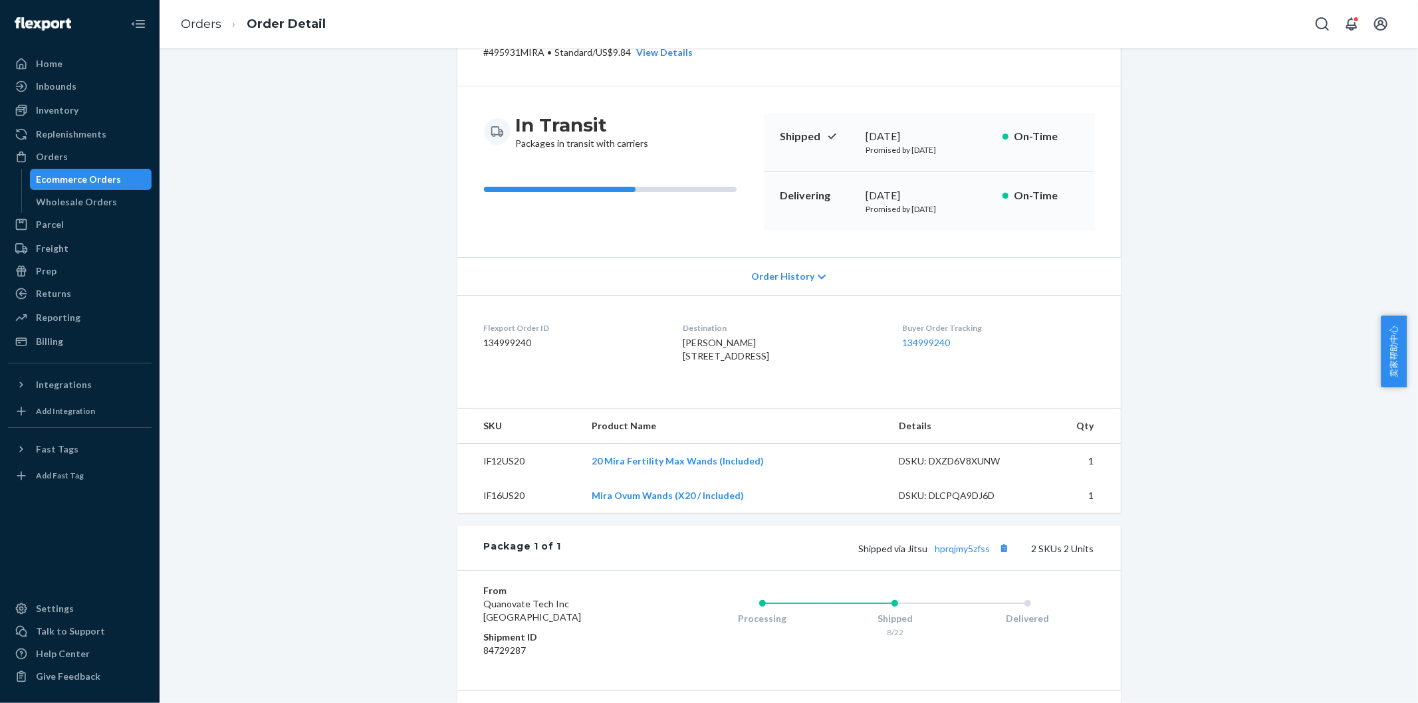
scroll to position [148, 0]
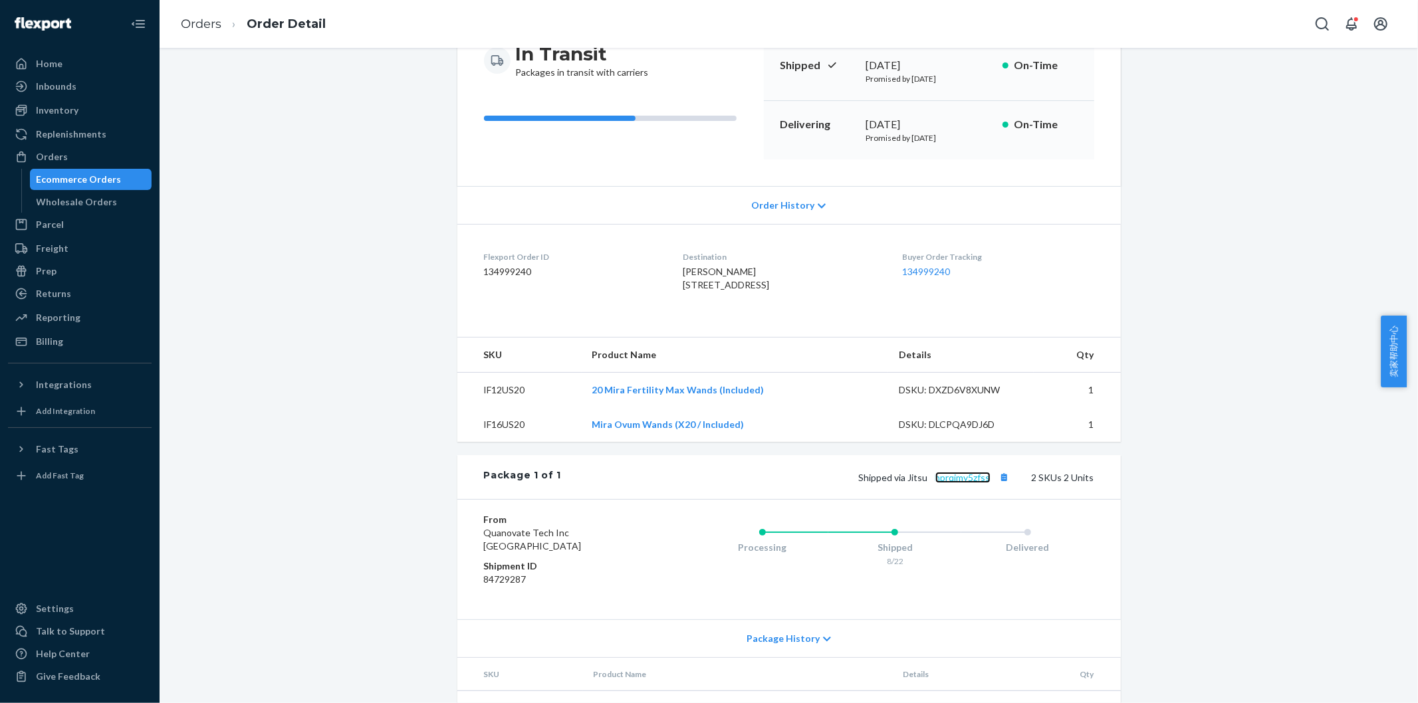
click at [956, 483] on link "hprqjmy5zfss" at bounding box center [962, 477] width 55 height 11
click at [189, 27] on link "Orders" at bounding box center [201, 24] width 41 height 15
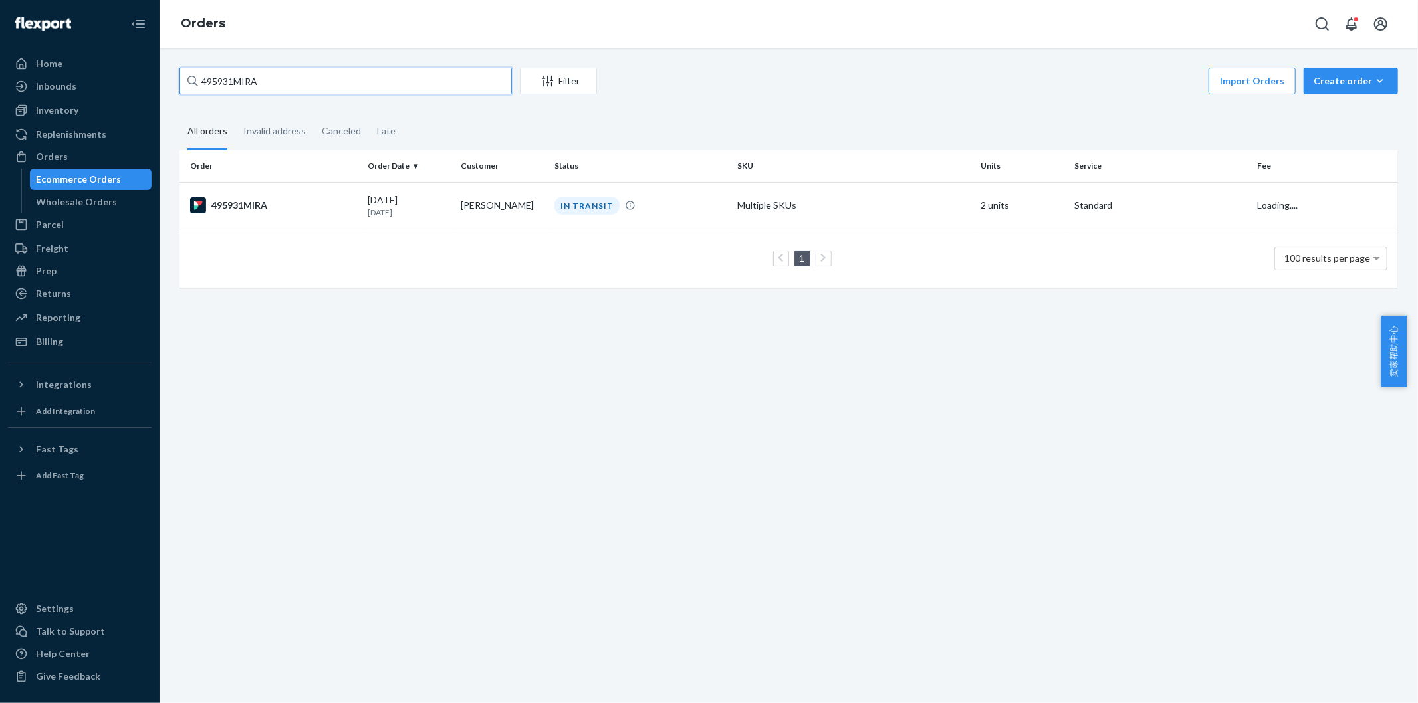
drag, startPoint x: 168, startPoint y: 93, endPoint x: 177, endPoint y: 101, distance: 12.3
click at [150, 94] on div "Home Inbounds Shipping Plans Problems Inventory Products Replenishments Orders …" at bounding box center [709, 351] width 1418 height 703
paste input "42MIRA"
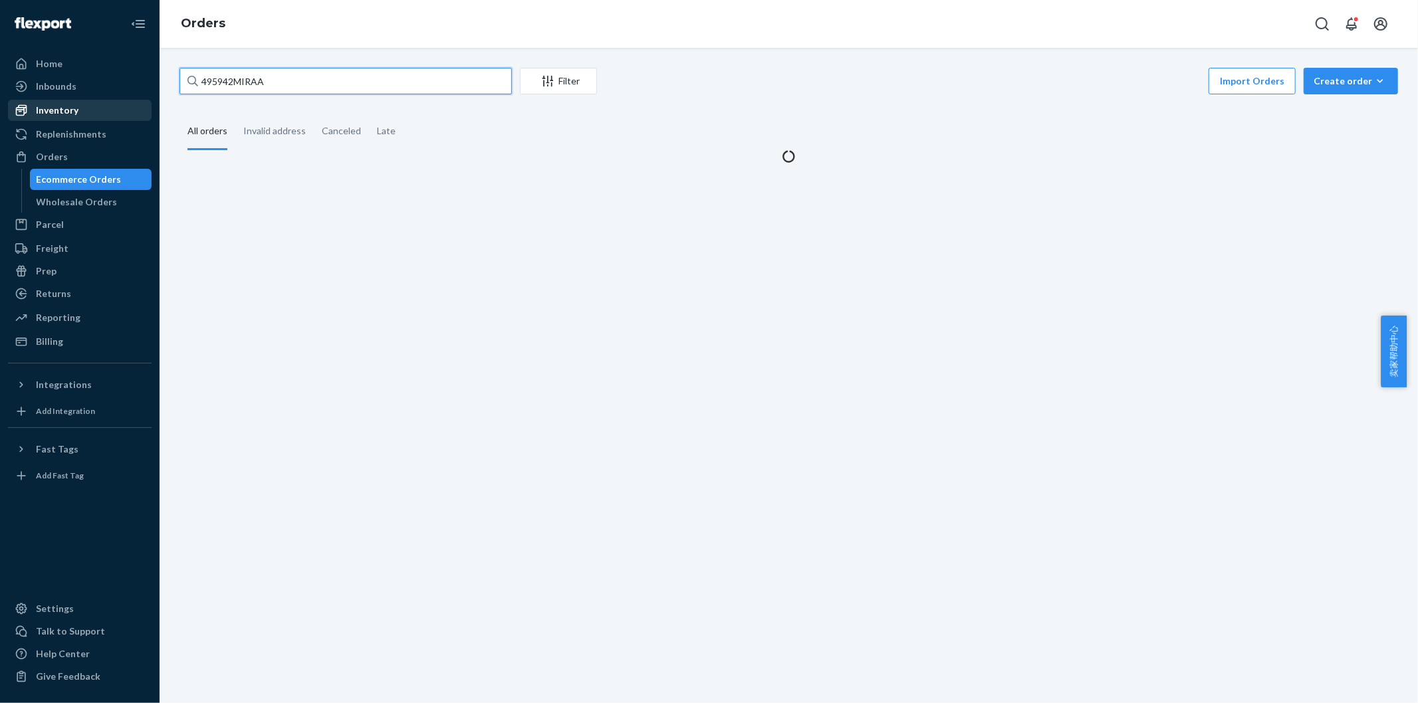
drag, startPoint x: 277, startPoint y: 80, endPoint x: 108, endPoint y: 118, distance: 173.9
click at [55, 100] on div "Home Inbounds Shipping Plans Problems Inventory Products Replenishments Orders …" at bounding box center [709, 351] width 1418 height 703
paste input "text"
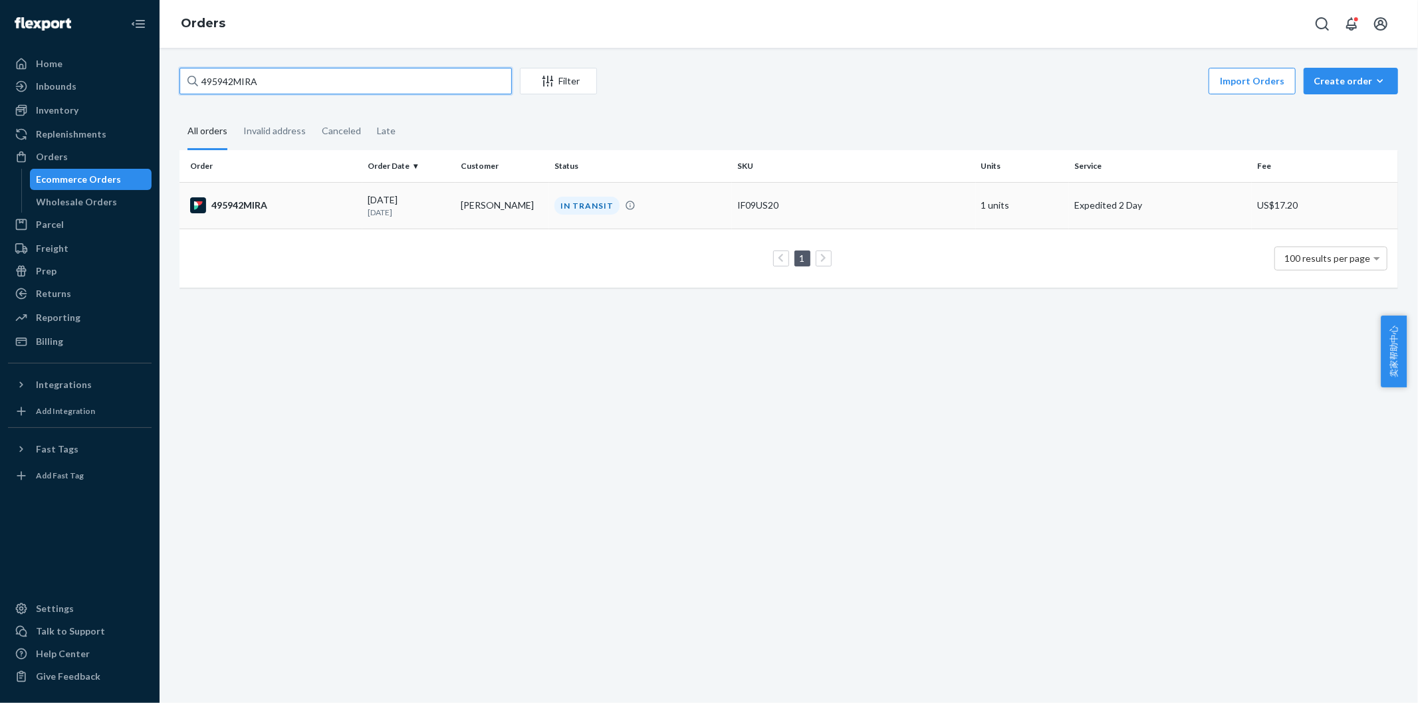
type input "495942MIRA"
click at [245, 198] on div "495942MIRA" at bounding box center [273, 205] width 167 height 16
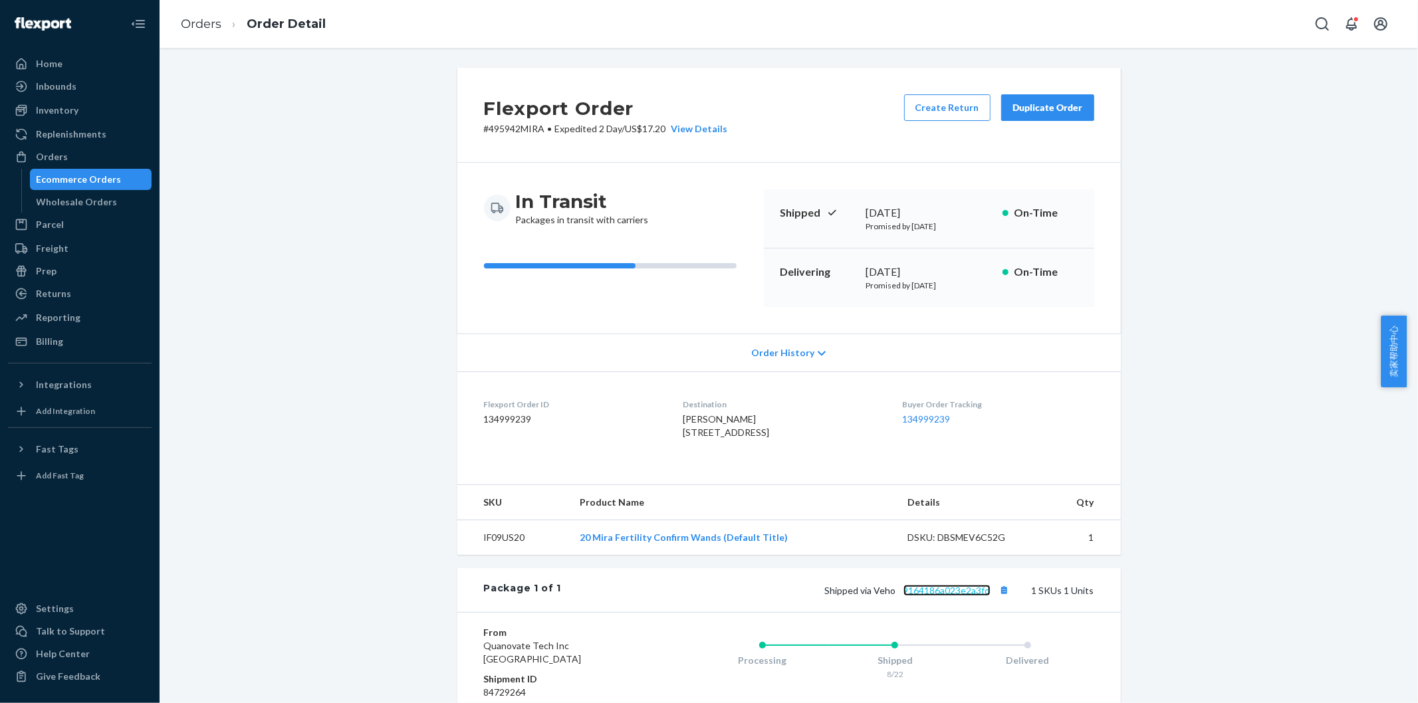
click at [938, 596] on link "9164186a023e2a3fd" at bounding box center [947, 590] width 87 height 11
click at [217, 23] on link "Orders" at bounding box center [201, 24] width 41 height 15
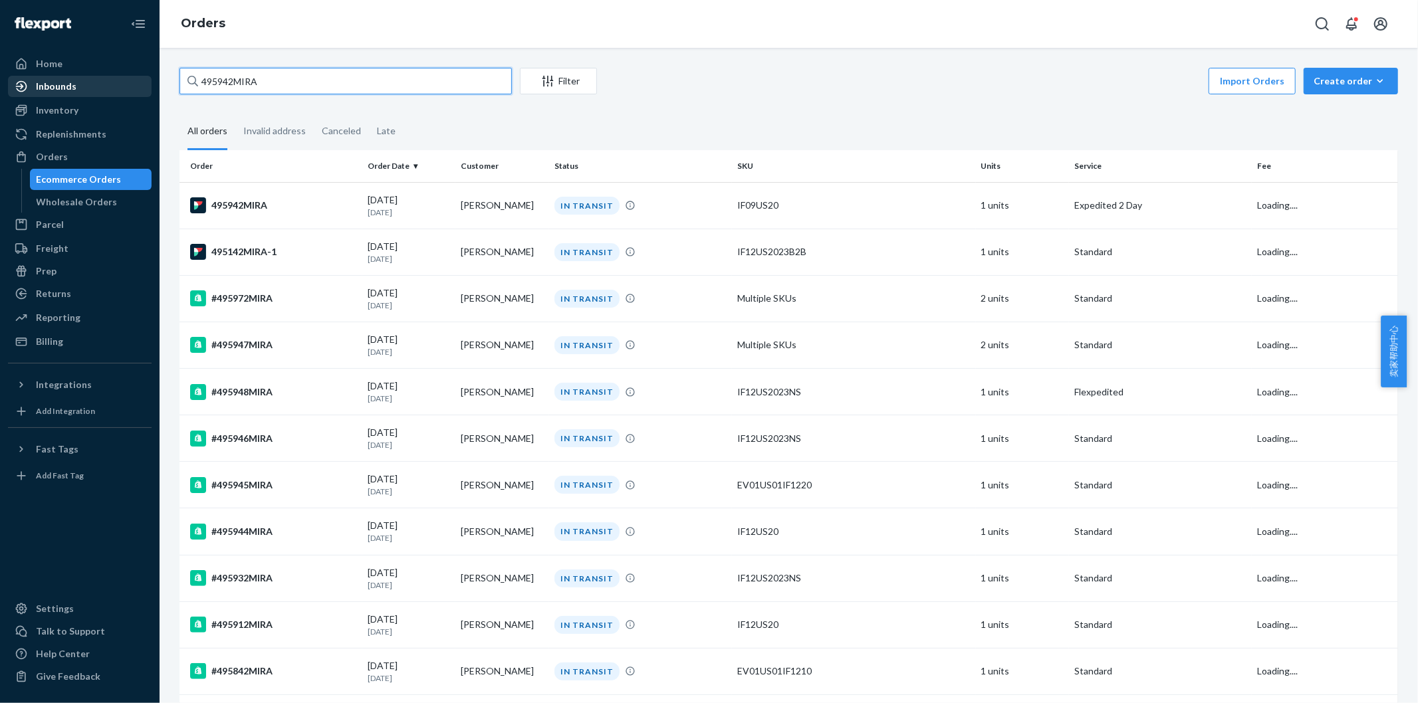
drag, startPoint x: 262, startPoint y: 86, endPoint x: 149, endPoint y: 86, distance: 113.0
click at [149, 86] on div "Home Inbounds Shipping Plans Problems Inventory Products Replenishments Orders …" at bounding box center [709, 351] width 1418 height 703
paste input "70"
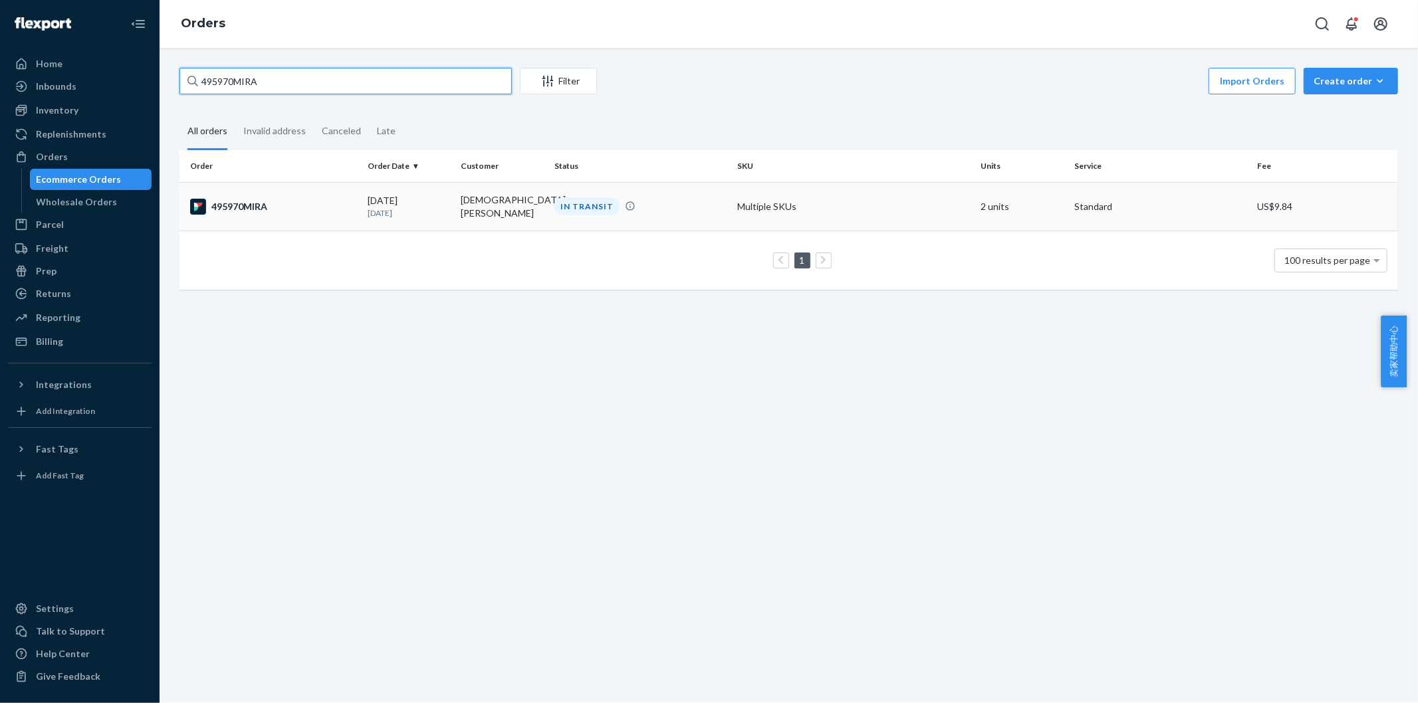
type input "495970MIRA"
click at [257, 195] on td "495970MIRA" at bounding box center [271, 206] width 183 height 49
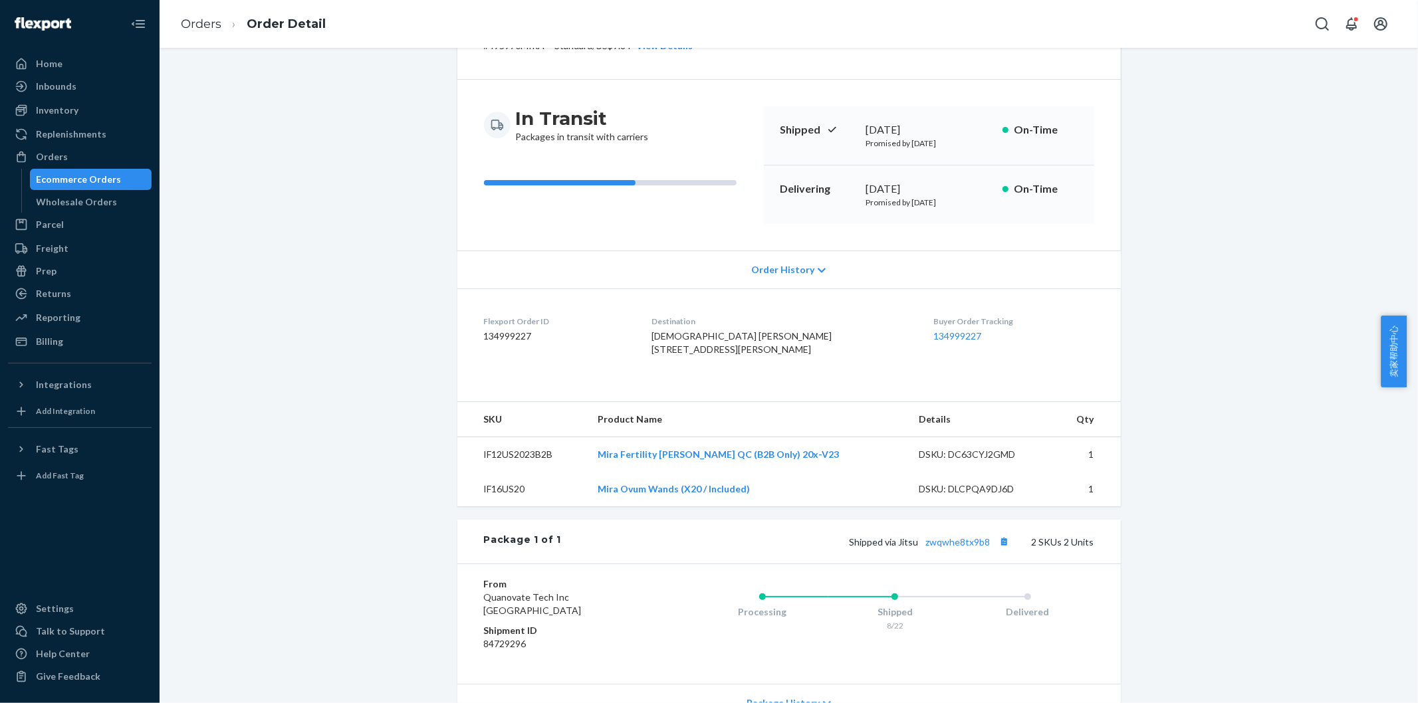
scroll to position [148, 0]
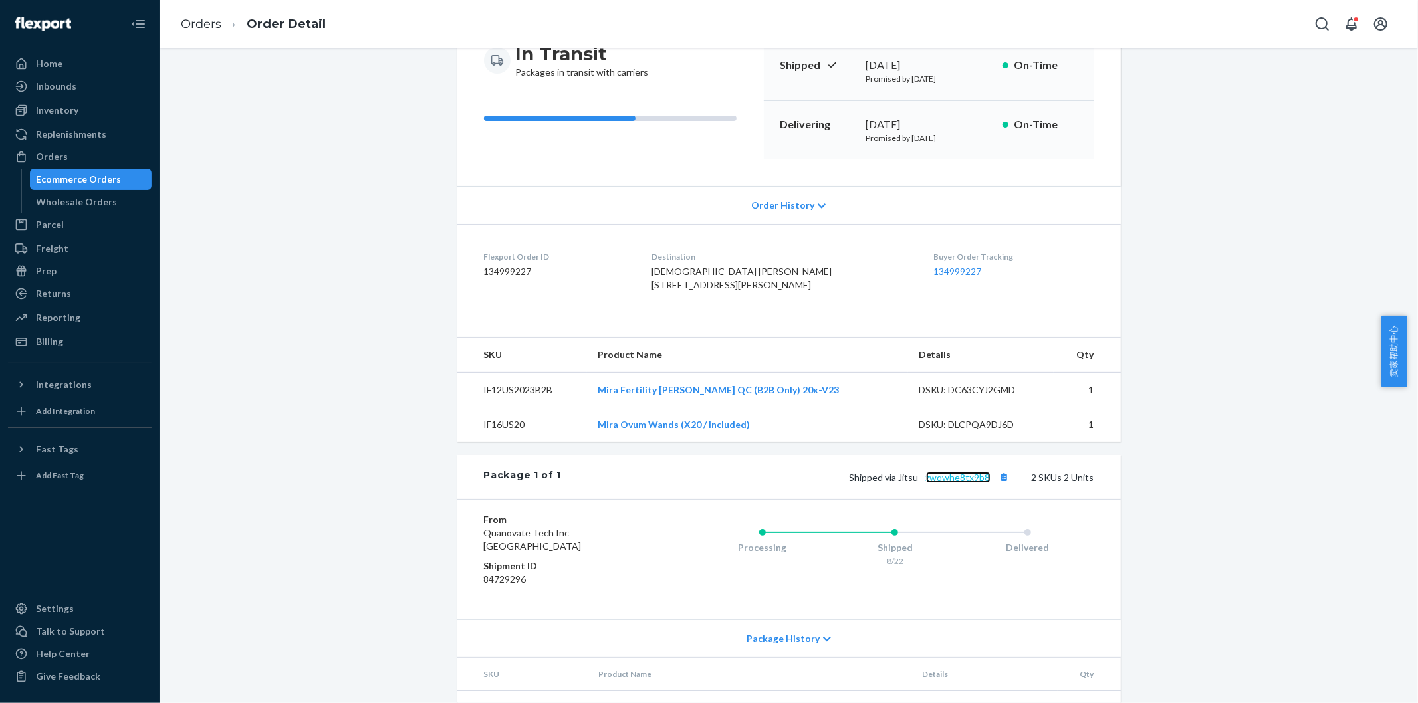
click at [940, 483] on link "zwqwhe8tx9b8" at bounding box center [958, 477] width 64 height 11
click at [197, 24] on link "Orders" at bounding box center [201, 24] width 41 height 15
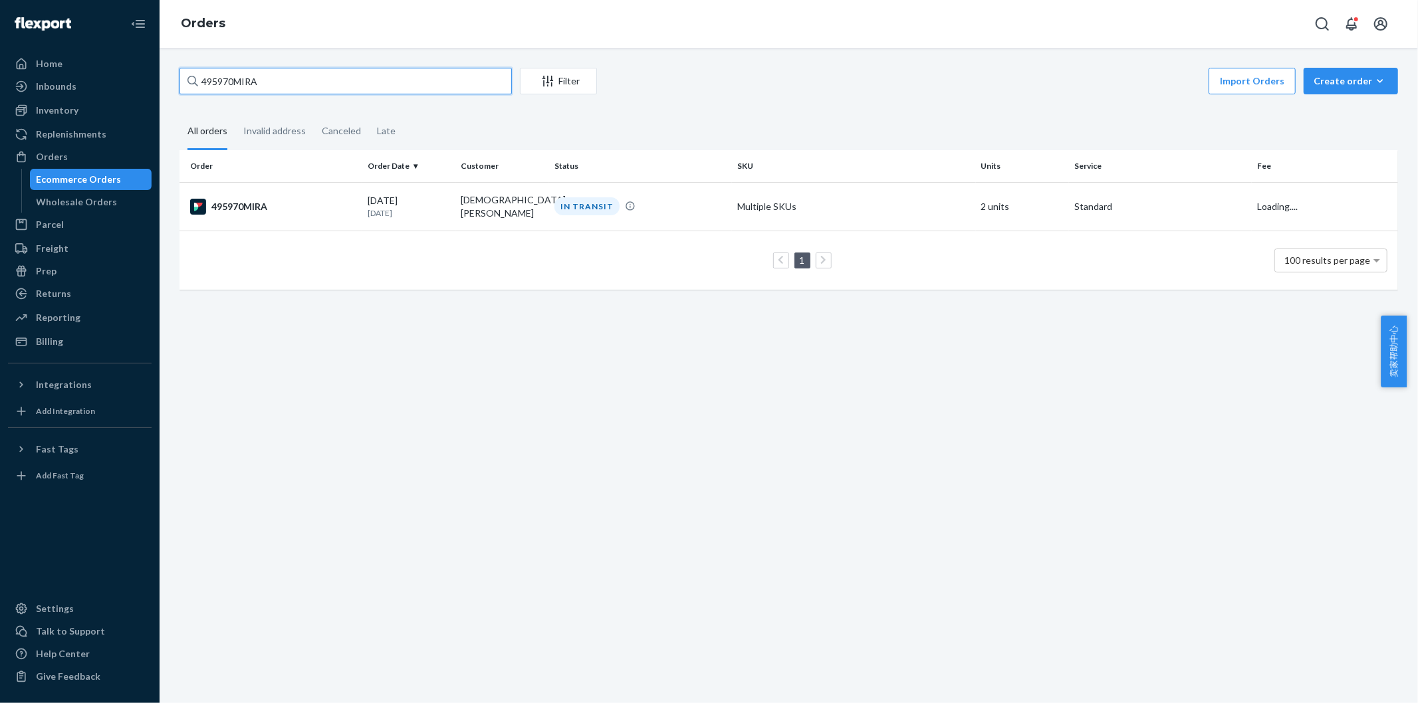
drag, startPoint x: 295, startPoint y: 78, endPoint x: 155, endPoint y: 95, distance: 140.6
click at [135, 82] on div "Home Inbounds Shipping Plans Problems Inventory Products Replenishments Orders …" at bounding box center [709, 351] width 1418 height 703
paste input "4"
type input "495974MIRA"
click at [229, 199] on div "495974MIRA" at bounding box center [273, 205] width 167 height 16
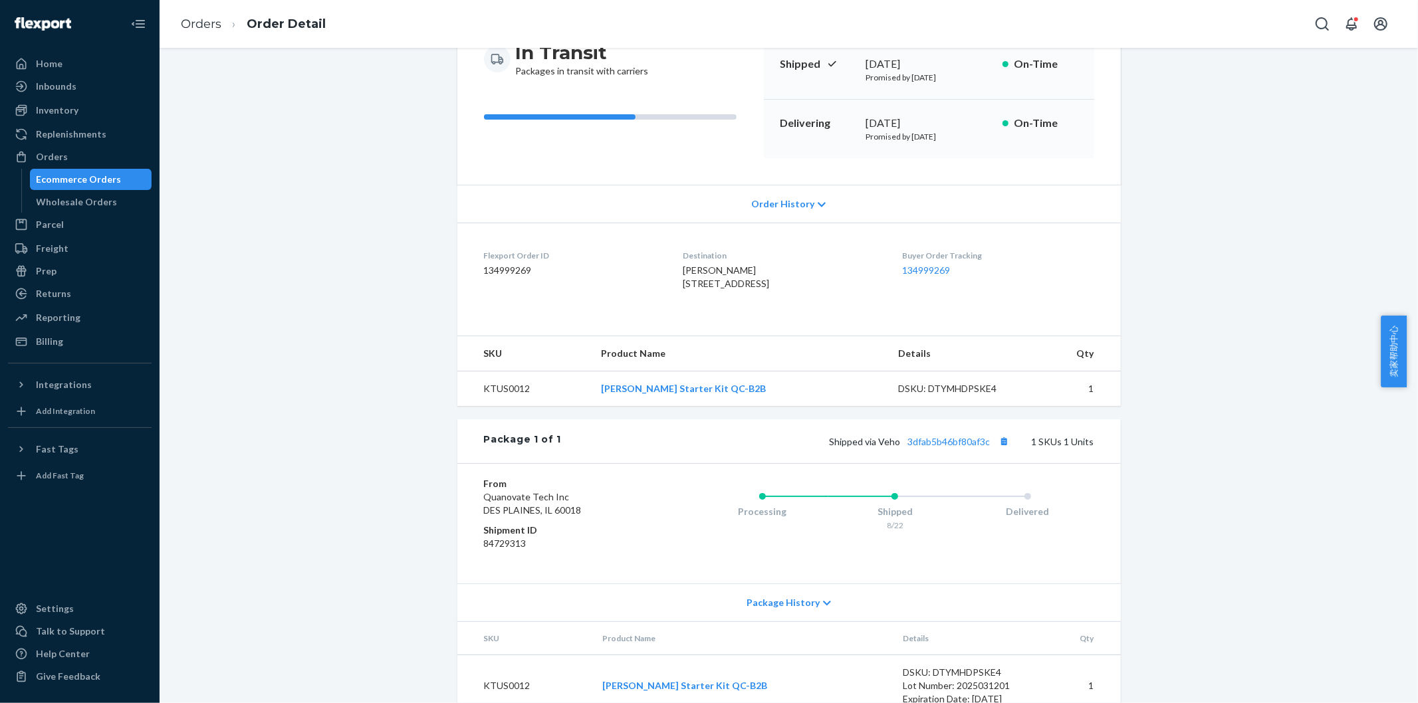
scroll to position [167, 0]
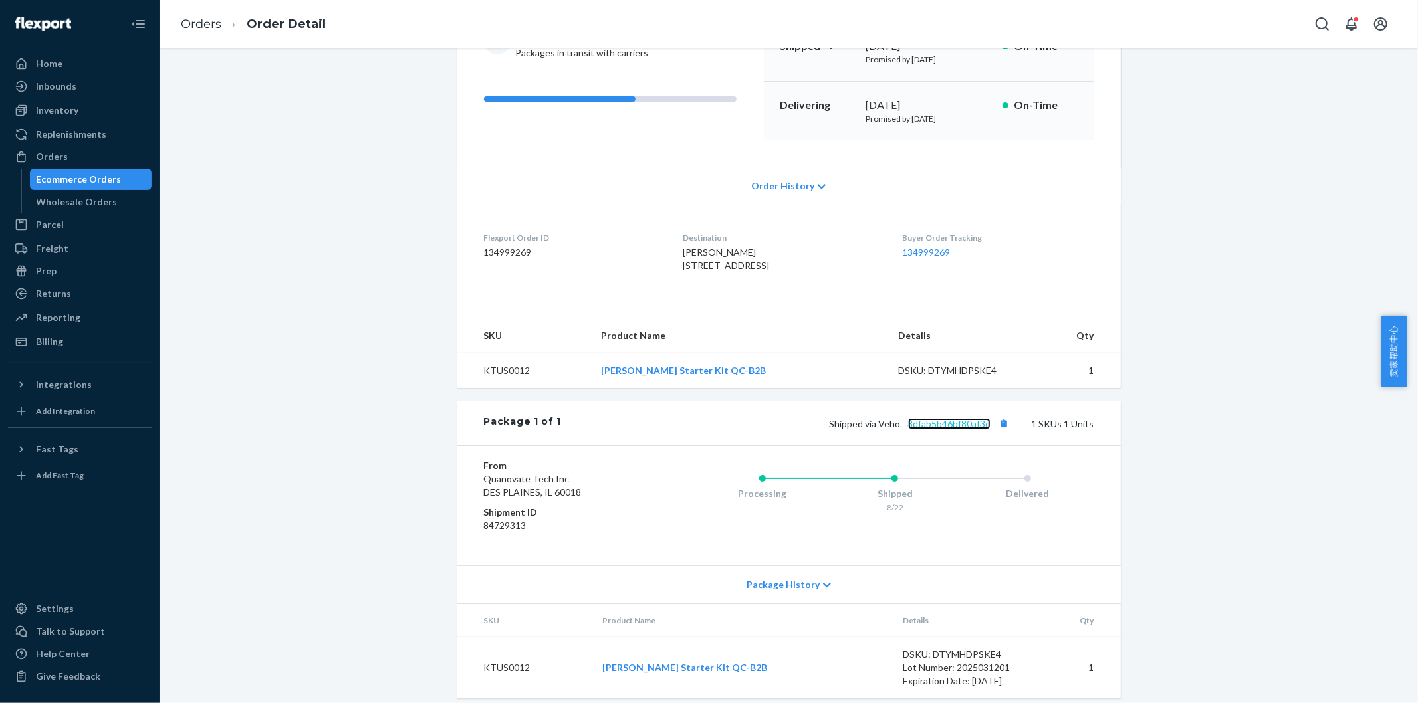
click at [969, 429] on link "3dfab5b46bf80af3c" at bounding box center [949, 423] width 82 height 11
click at [202, 27] on link "Orders" at bounding box center [201, 24] width 41 height 15
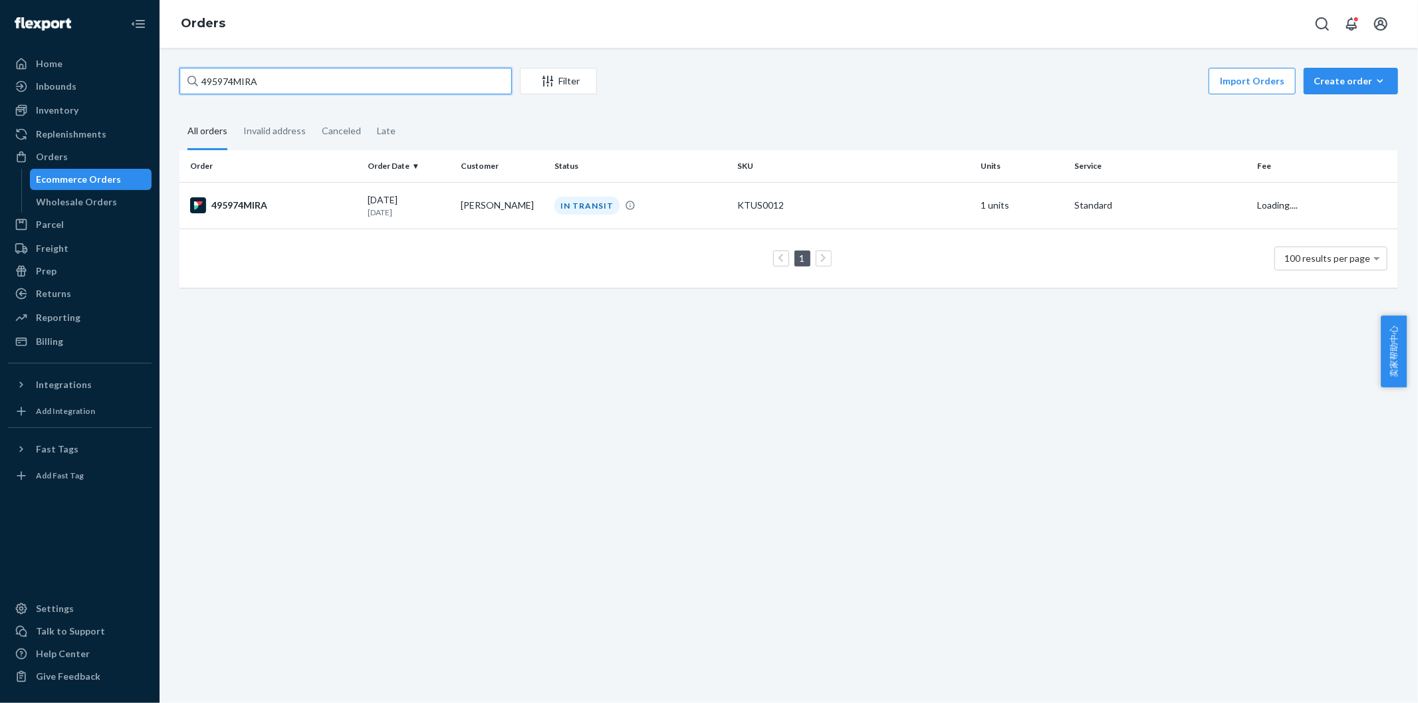
drag, startPoint x: 203, startPoint y: 80, endPoint x: 178, endPoint y: 78, distance: 25.3
click at [178, 78] on div "495974MIRA Filter Import Orders Create order Ecommerce order Removal order All …" at bounding box center [789, 184] width 1239 height 233
paste input "93"
type input "495993MIRA"
click at [253, 200] on div "495993MIRA" at bounding box center [273, 205] width 167 height 16
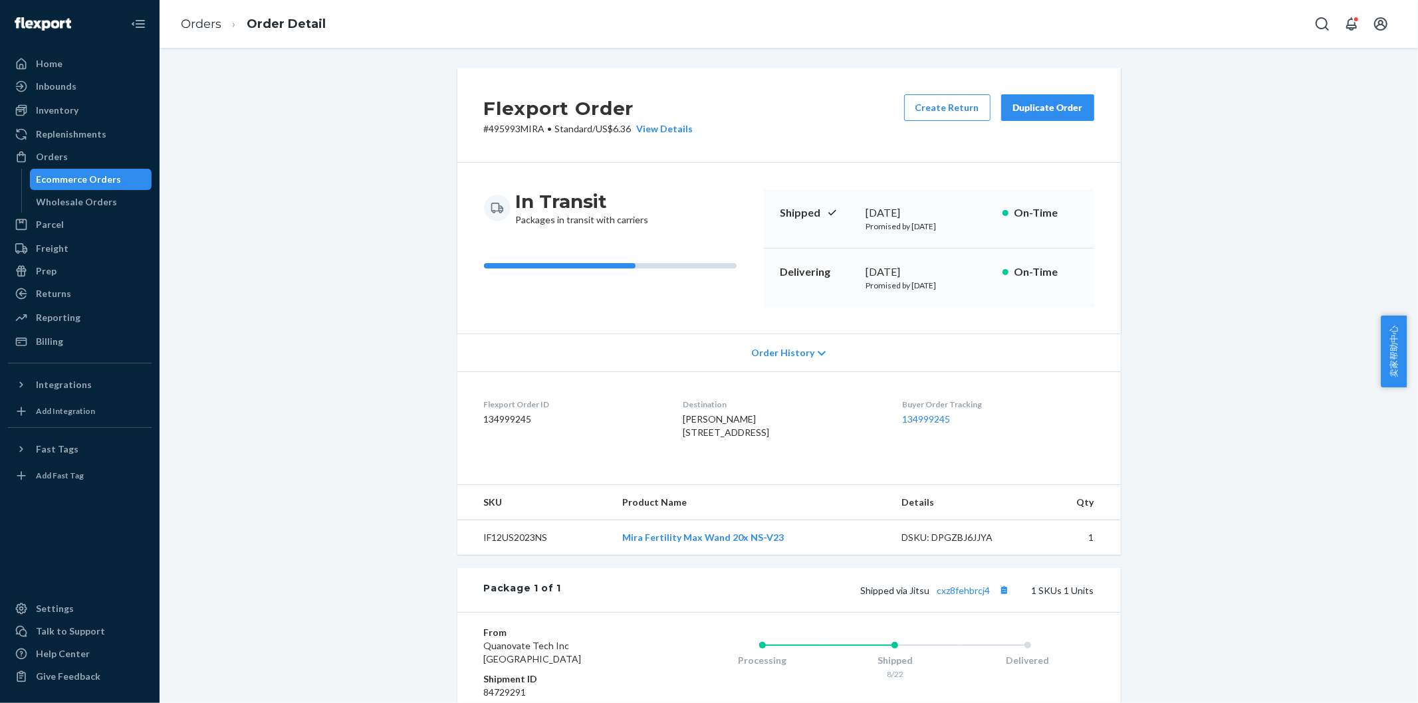
click at [965, 599] on div "Shipped via Jitsu cxz8fehbrcj4 1 SKUs 1 Units" at bounding box center [827, 590] width 533 height 17
click at [967, 596] on link "cxz8fehbrcj4" at bounding box center [963, 590] width 53 height 11
